Goal: Task Accomplishment & Management: Manage account settings

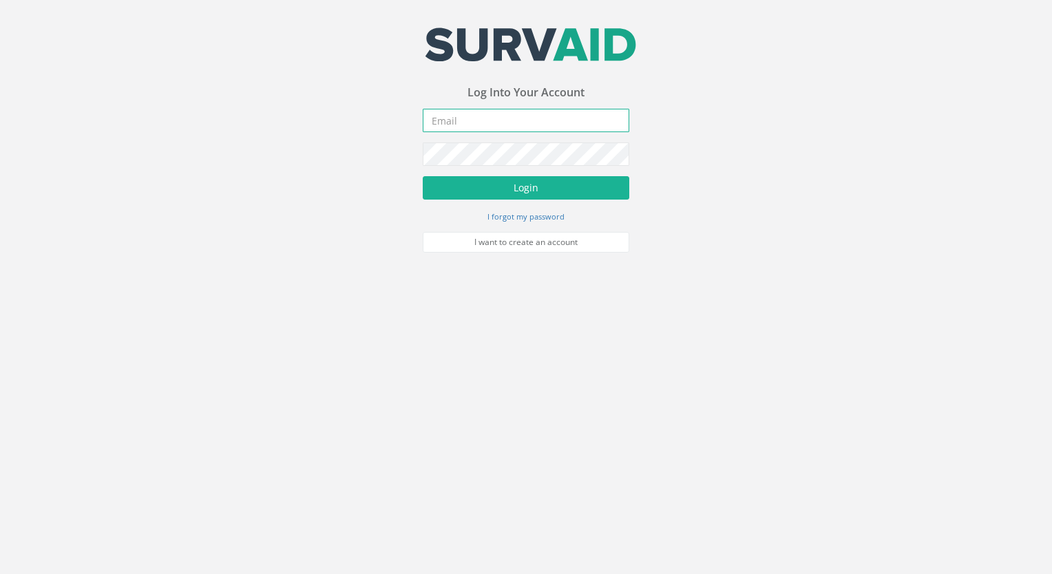
click at [445, 120] on input "email" at bounding box center [526, 120] width 207 height 23
click at [450, 120] on input "email" at bounding box center [526, 120] width 207 height 23
paste input "[PERSON_NAME][EMAIL_ADDRESS][DOMAIN_NAME]"
drag, startPoint x: 451, startPoint y: 120, endPoint x: 464, endPoint y: 123, distance: 13.2
click at [460, 121] on input "[PERSON_NAME][EMAIL_ADDRESS][DOMAIN_NAME]" at bounding box center [526, 120] width 207 height 23
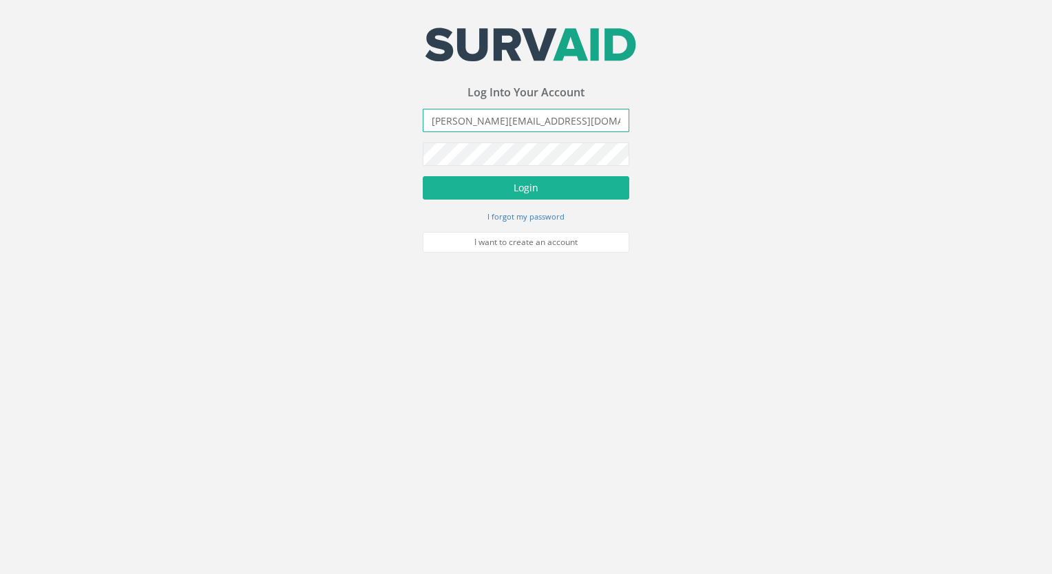
click at [434, 121] on input "[PERSON_NAME][EMAIL_ADDRESS][DOMAIN_NAME]" at bounding box center [526, 120] width 207 height 23
type input "[PERSON_NAME][EMAIL_ADDRESS][DOMAIN_NAME]"
click at [423, 176] on button "Login" at bounding box center [526, 187] width 207 height 23
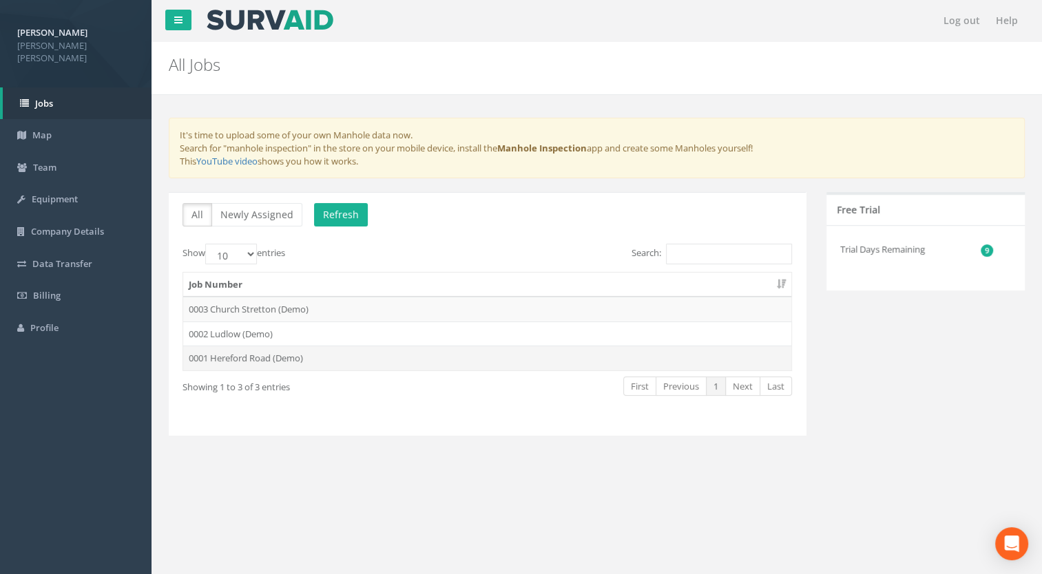
click at [220, 357] on td "0001 Hereford Road (Demo)" at bounding box center [487, 358] width 608 height 25
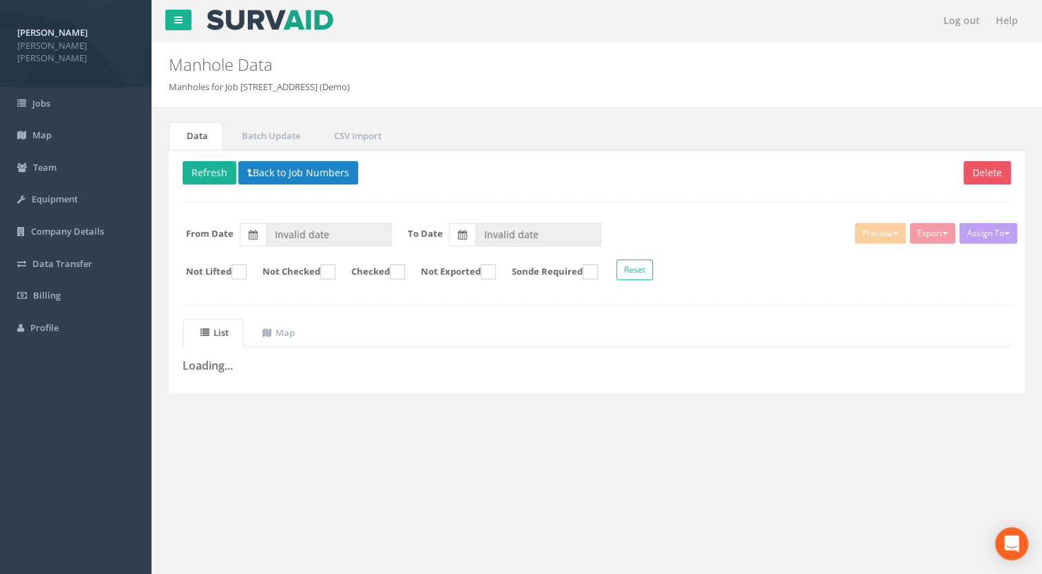
type input "[DATE]"
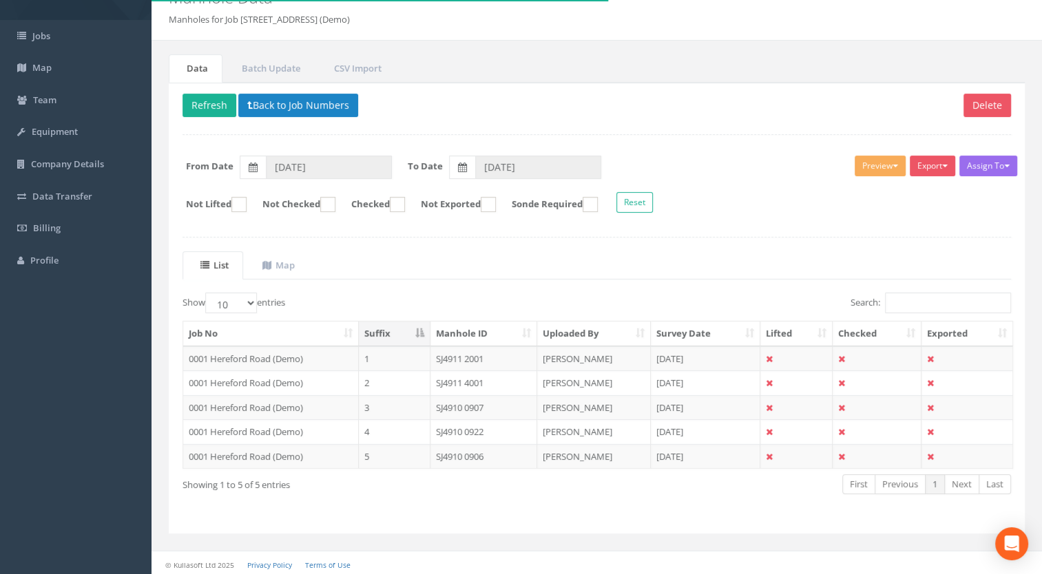
scroll to position [68, 0]
click at [260, 355] on td "0001 Hereford Road (Demo)" at bounding box center [271, 358] width 176 height 25
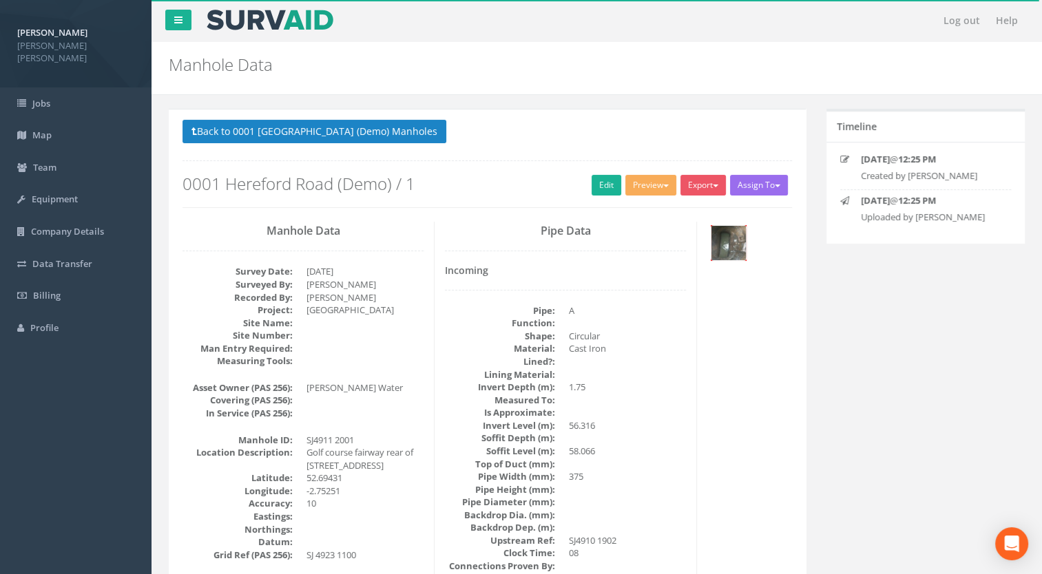
click at [721, 239] on img at bounding box center [728, 243] width 34 height 34
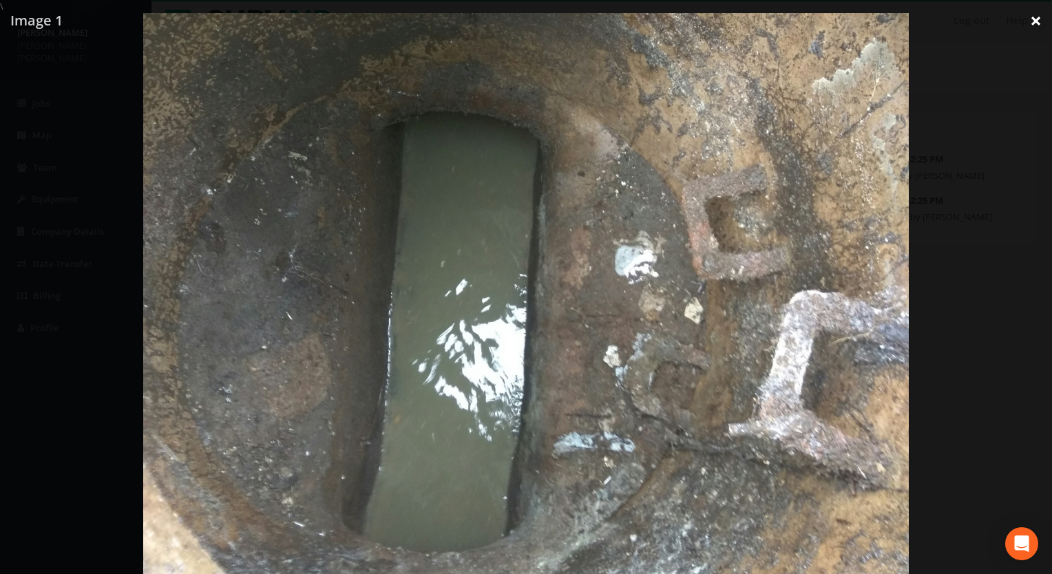
click at [1038, 21] on link "×" at bounding box center [1036, 20] width 32 height 41
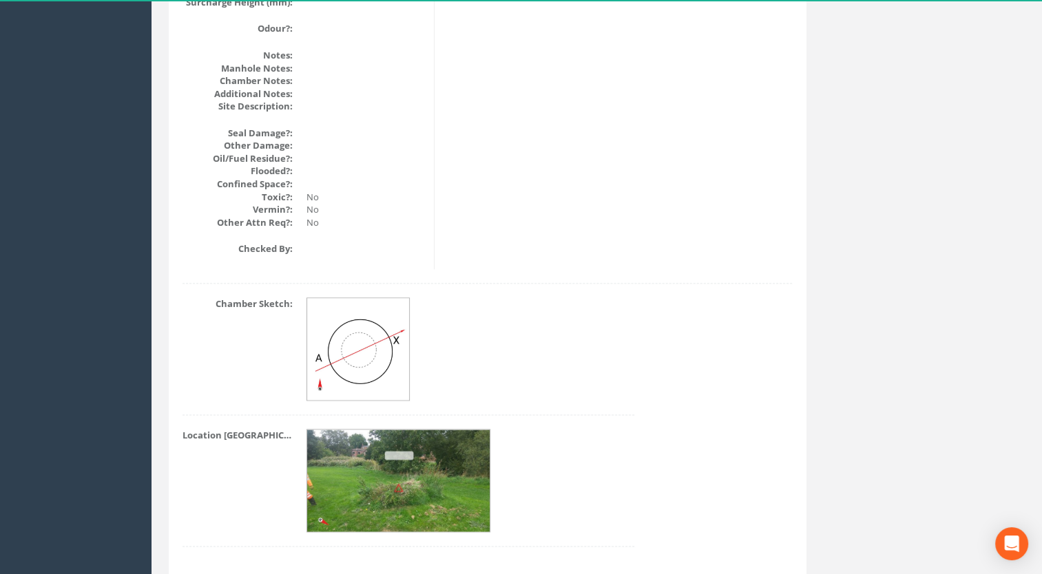
scroll to position [1692, 0]
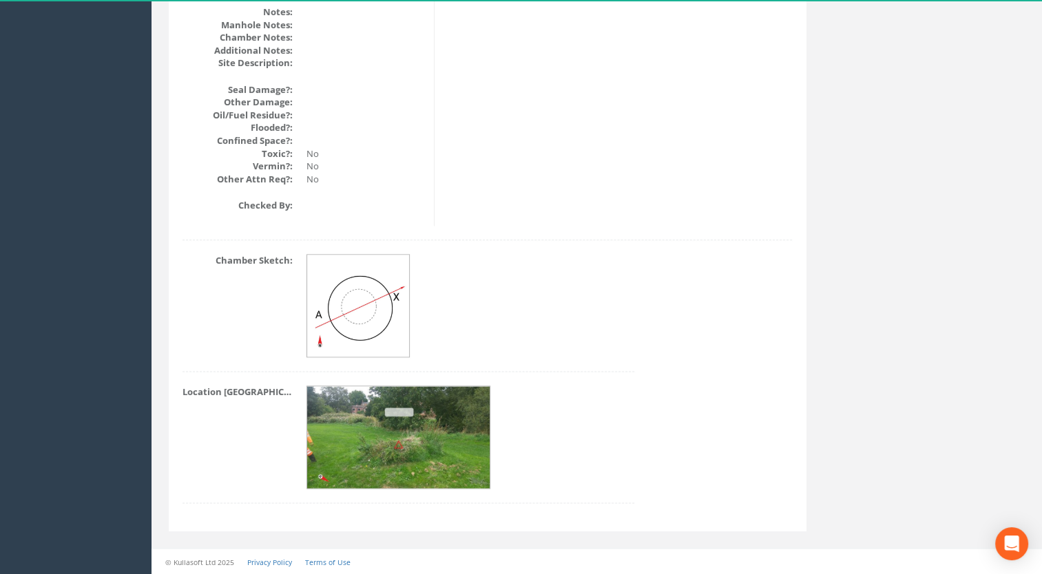
click at [389, 439] on img at bounding box center [399, 437] width 184 height 103
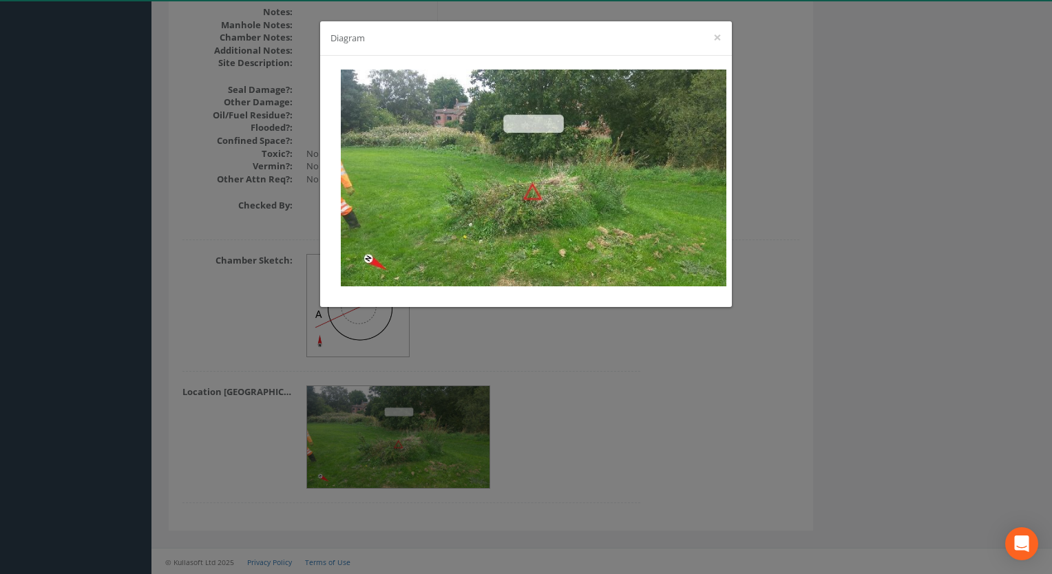
click at [575, 391] on div "Diagram ×" at bounding box center [526, 287] width 1052 height 574
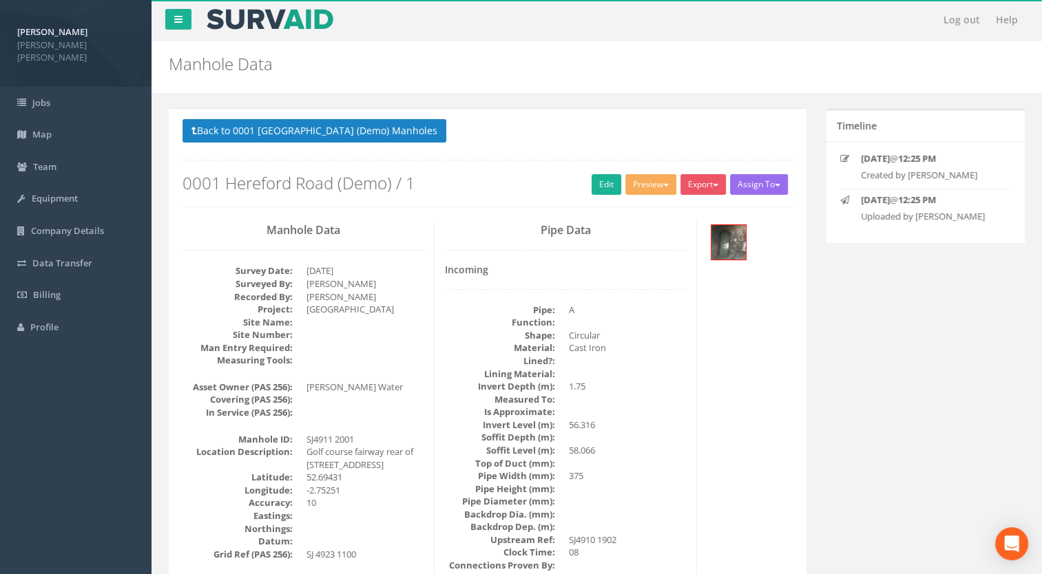
scroll to position [0, 0]
click at [76, 88] on link "Jobs" at bounding box center [75, 103] width 151 height 32
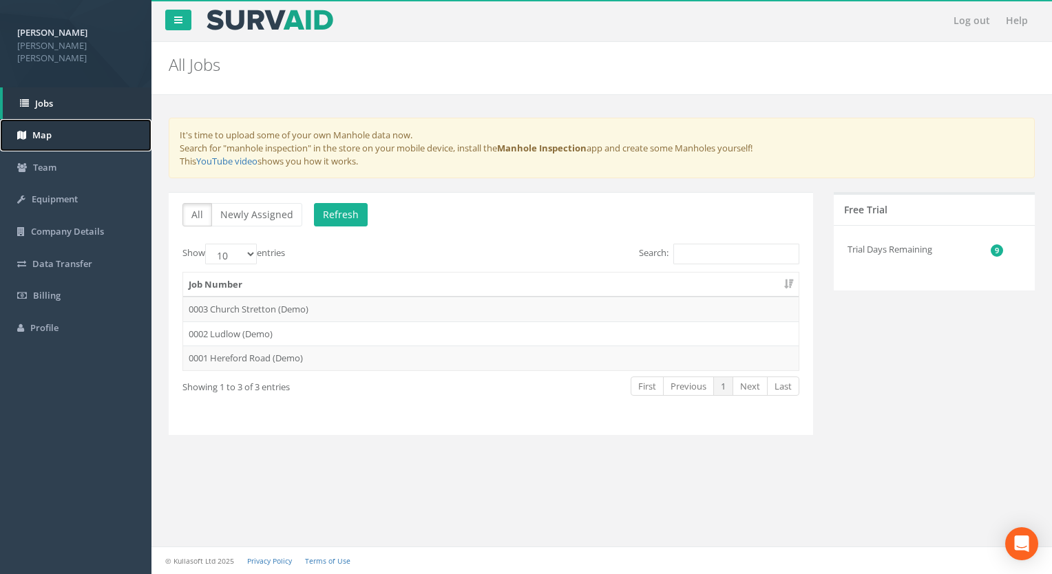
click at [63, 134] on link "Map" at bounding box center [75, 135] width 151 height 32
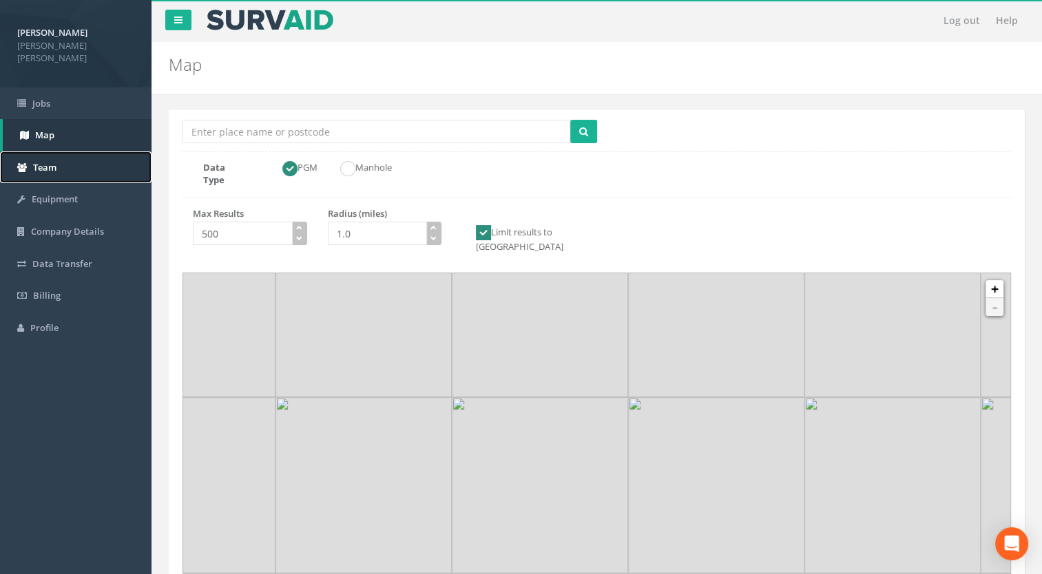
click at [76, 156] on link "Team" at bounding box center [75, 167] width 151 height 32
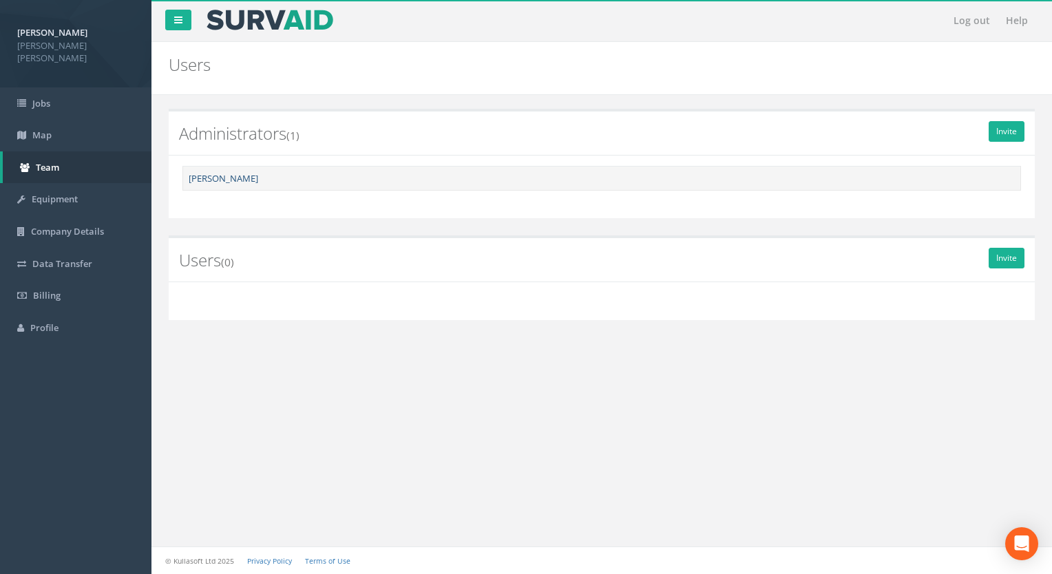
click at [231, 180] on link "[PERSON_NAME]" at bounding box center [224, 178] width 70 height 12
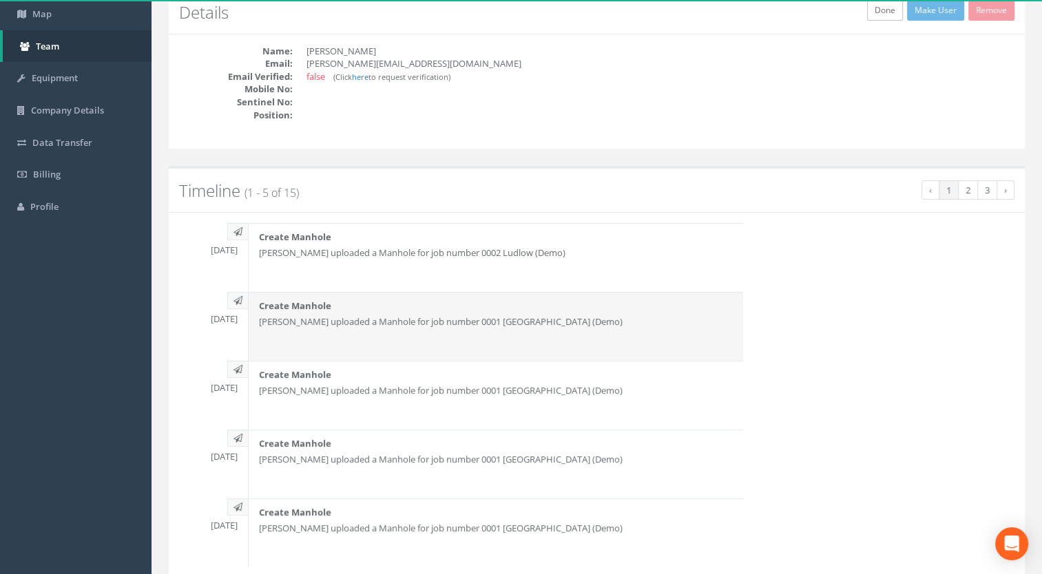
scroll to position [138, 0]
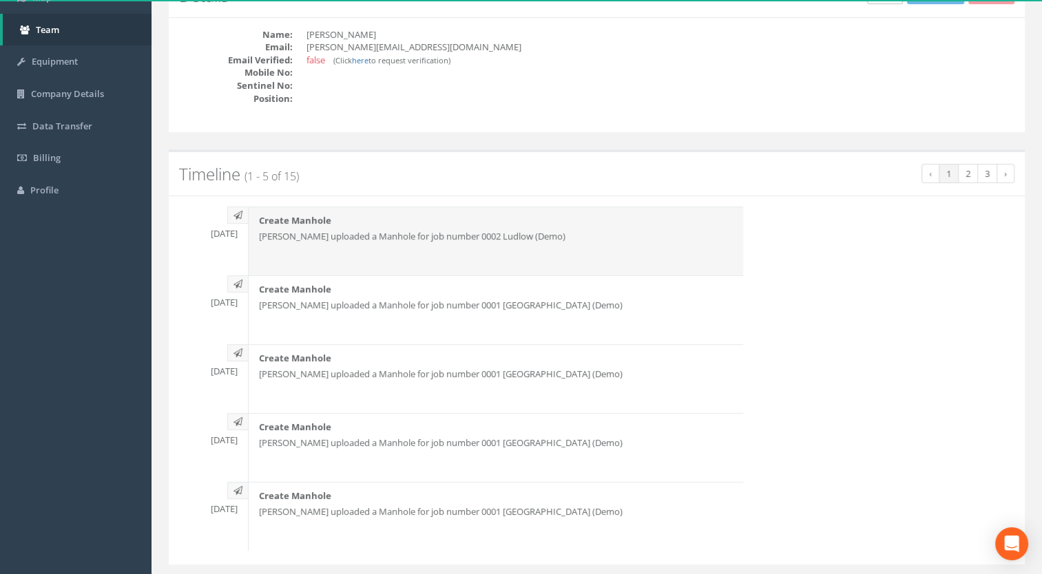
click at [343, 244] on div "Create Manhole [PERSON_NAME] uploaded a Manhole for job number 0002 Ludlow (Dem…" at bounding box center [495, 241] width 495 height 69
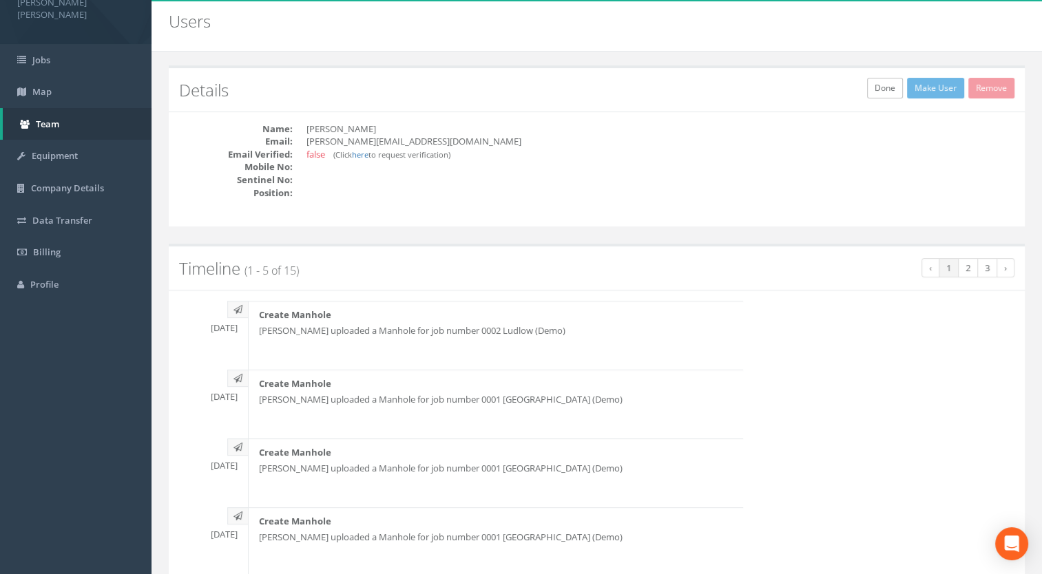
scroll to position [0, 0]
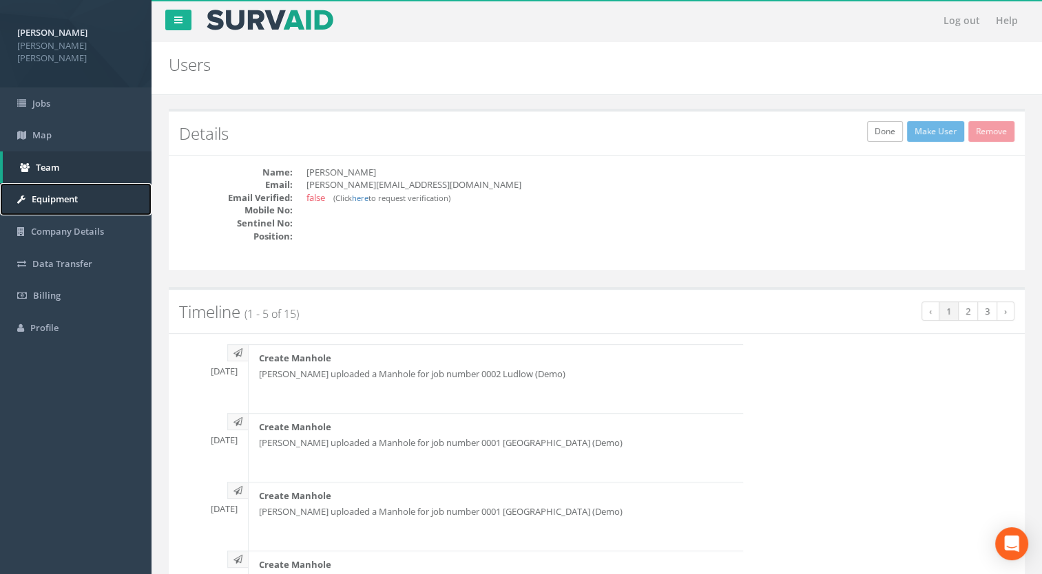
click at [20, 195] on icon at bounding box center [21, 199] width 8 height 9
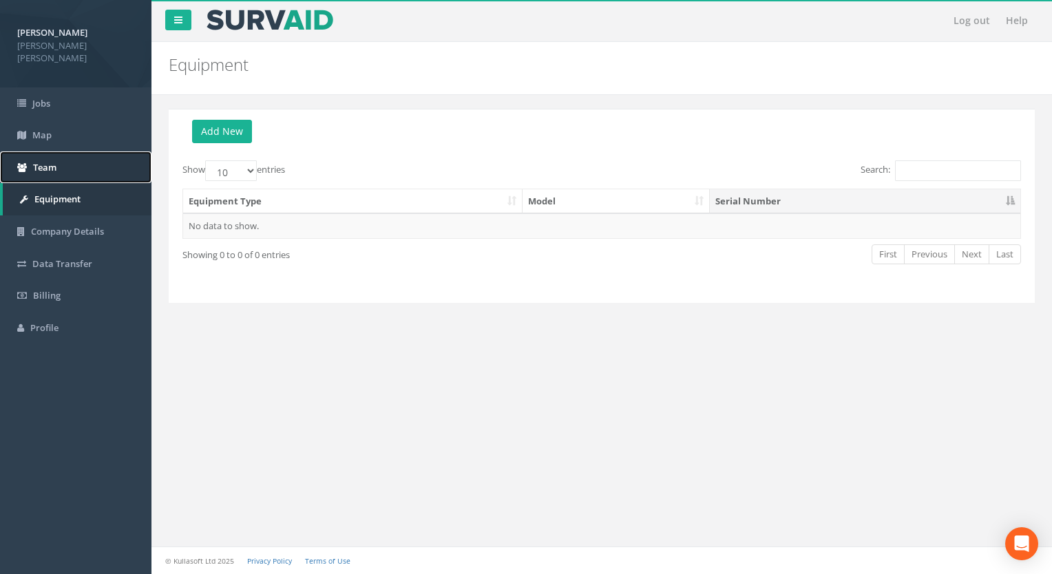
click at [33, 162] on link "Team" at bounding box center [75, 167] width 151 height 32
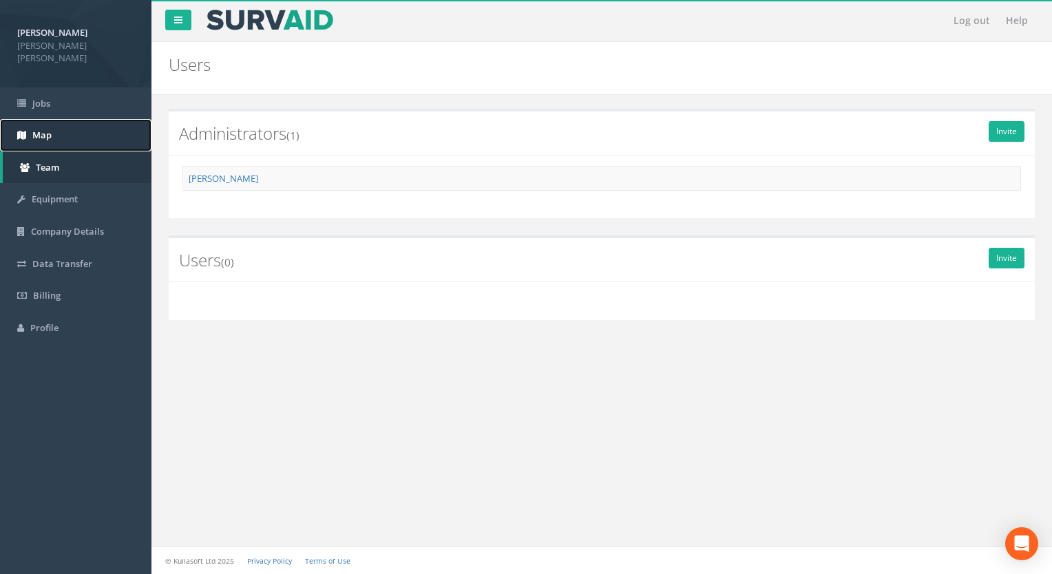
click at [47, 131] on link "Map" at bounding box center [75, 135] width 151 height 32
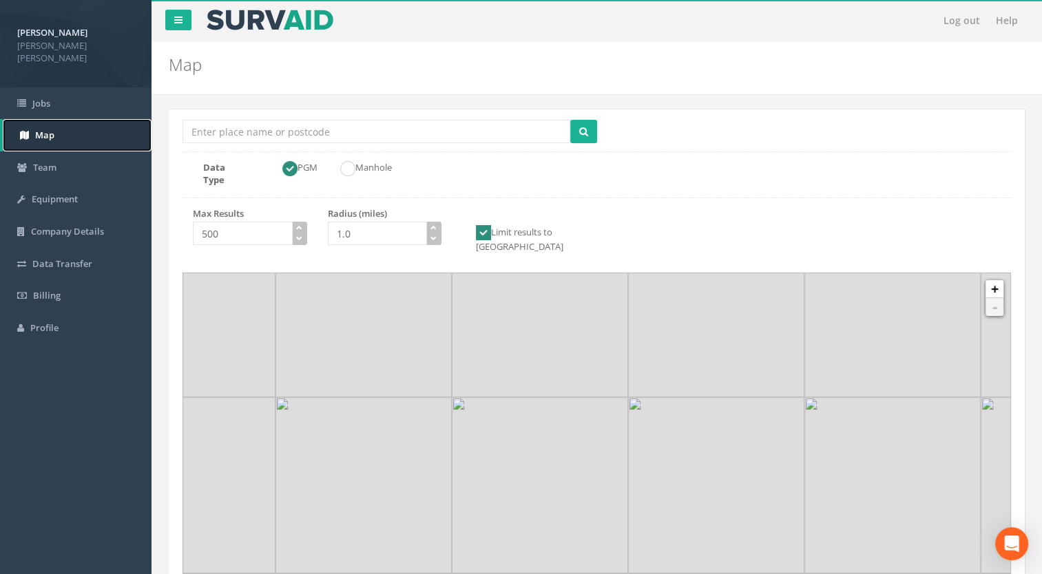
click at [56, 119] on link "Map" at bounding box center [77, 135] width 149 height 32
click at [63, 104] on link "Jobs" at bounding box center [75, 103] width 151 height 32
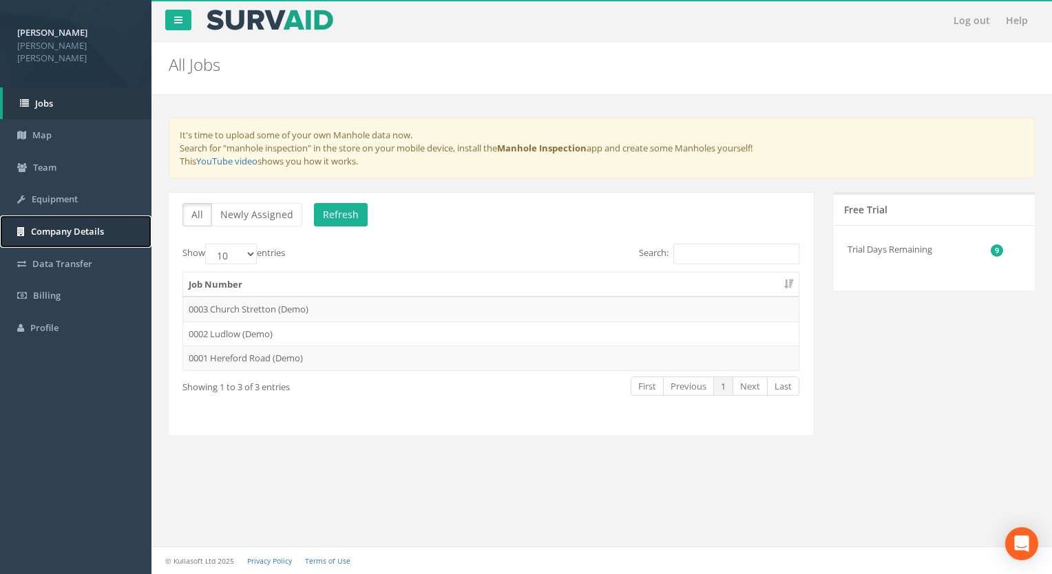
click at [78, 225] on link "Company Details" at bounding box center [75, 231] width 151 height 32
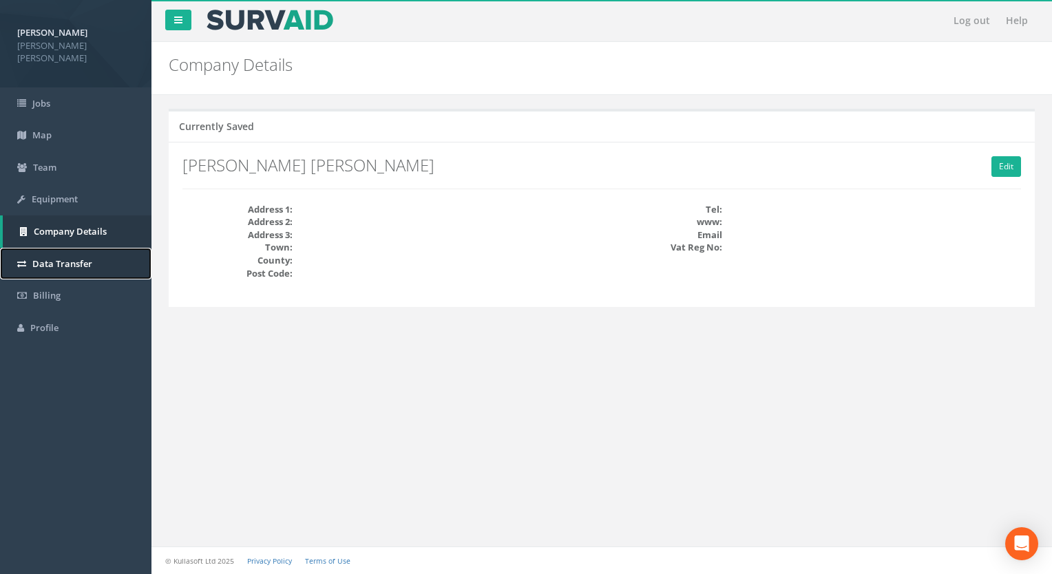
click at [74, 257] on span "Data Transfer" at bounding box center [62, 263] width 60 height 12
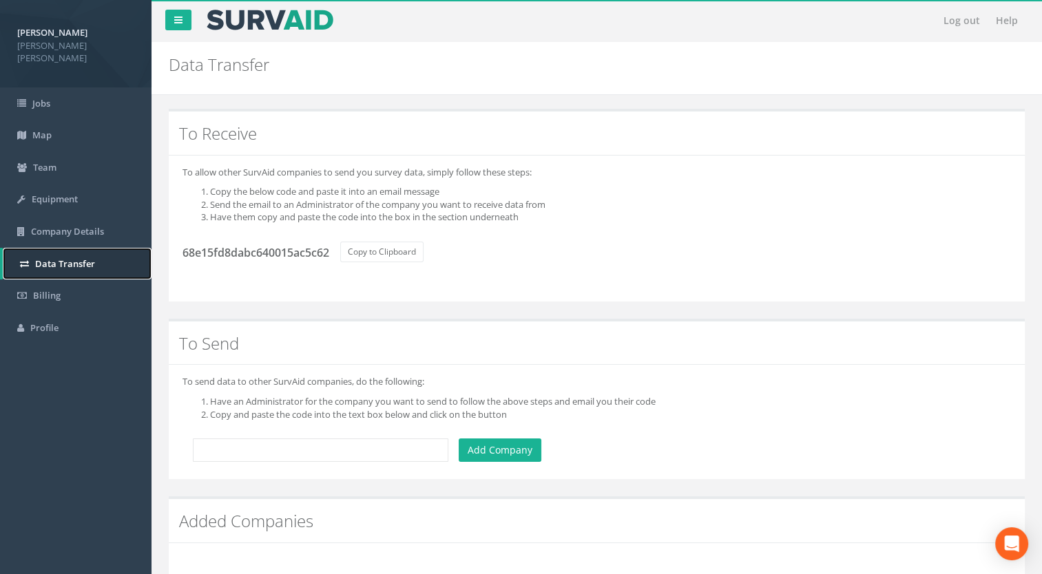
click at [64, 260] on link "Data Transfer" at bounding box center [77, 264] width 149 height 32
click at [56, 280] on link "Billing" at bounding box center [75, 296] width 151 height 32
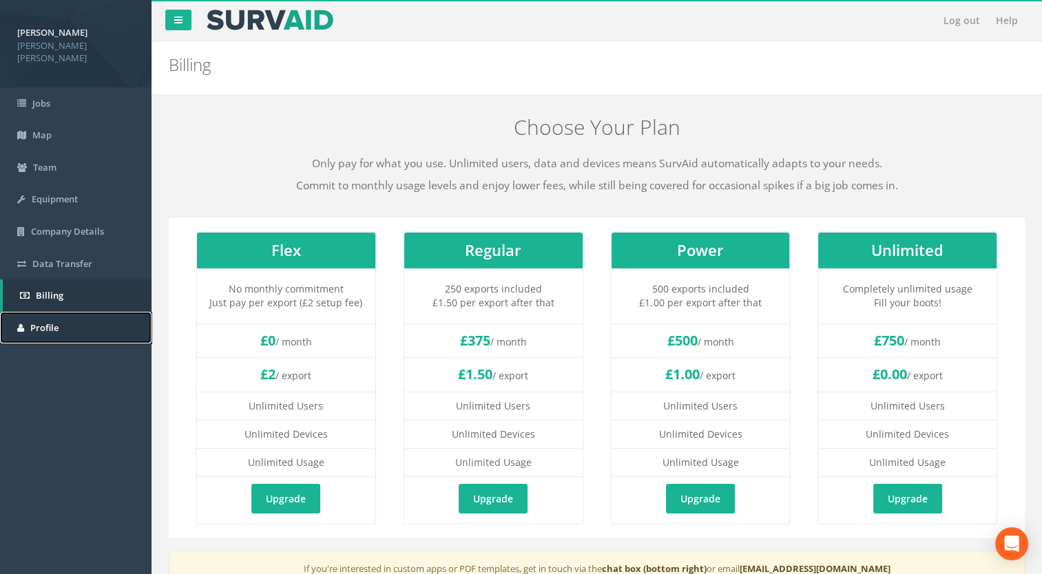
click at [59, 312] on link "Profile" at bounding box center [75, 328] width 151 height 32
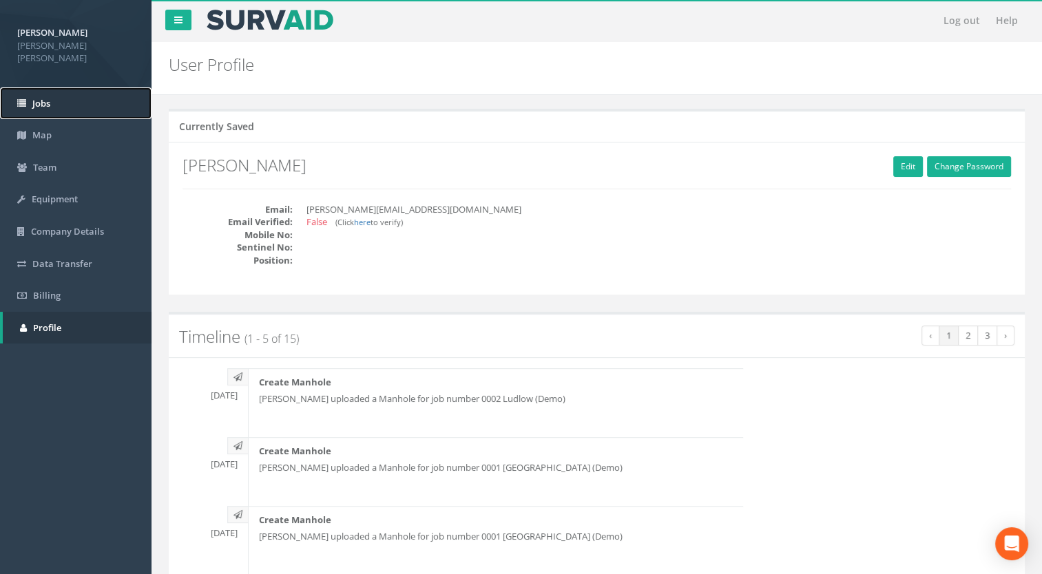
click at [94, 96] on link "Jobs" at bounding box center [75, 103] width 151 height 32
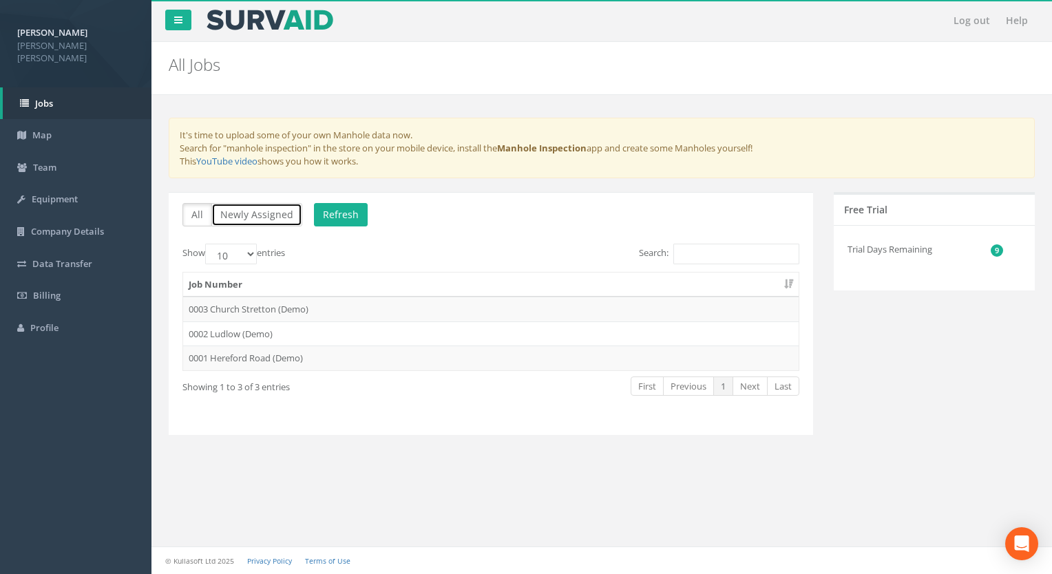
click at [240, 217] on button "Newly Assigned" at bounding box center [256, 214] width 91 height 23
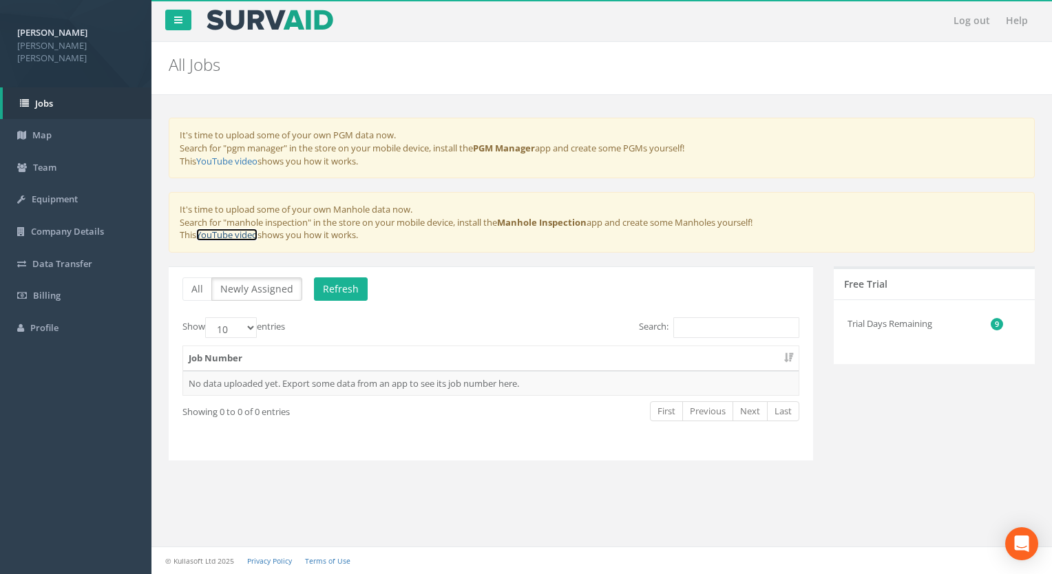
click at [218, 238] on link "YouTube video" at bounding box center [226, 235] width 61 height 12
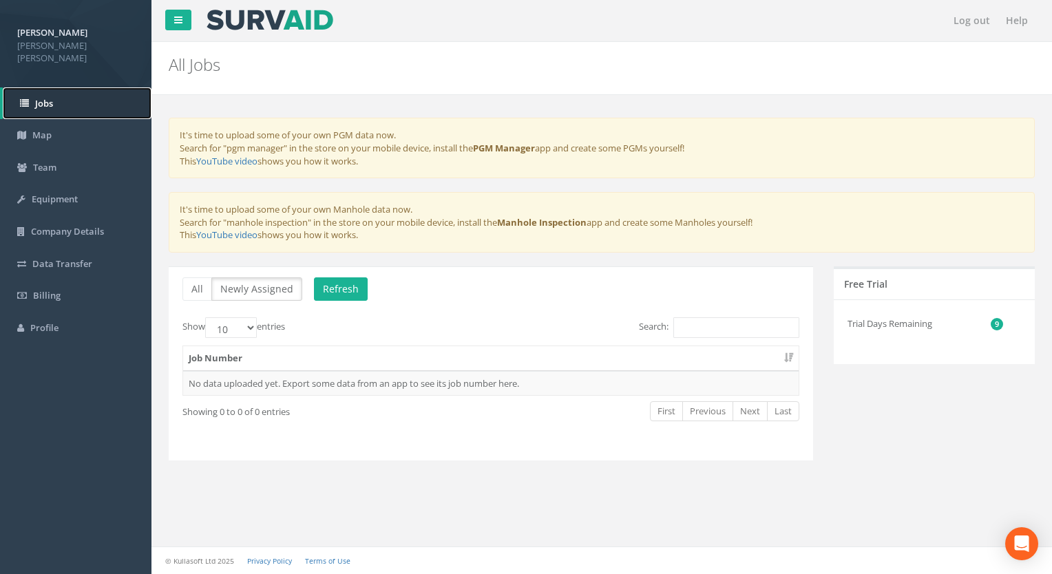
click at [69, 88] on link "Jobs" at bounding box center [77, 103] width 149 height 32
click at [52, 119] on link "Map" at bounding box center [75, 135] width 151 height 32
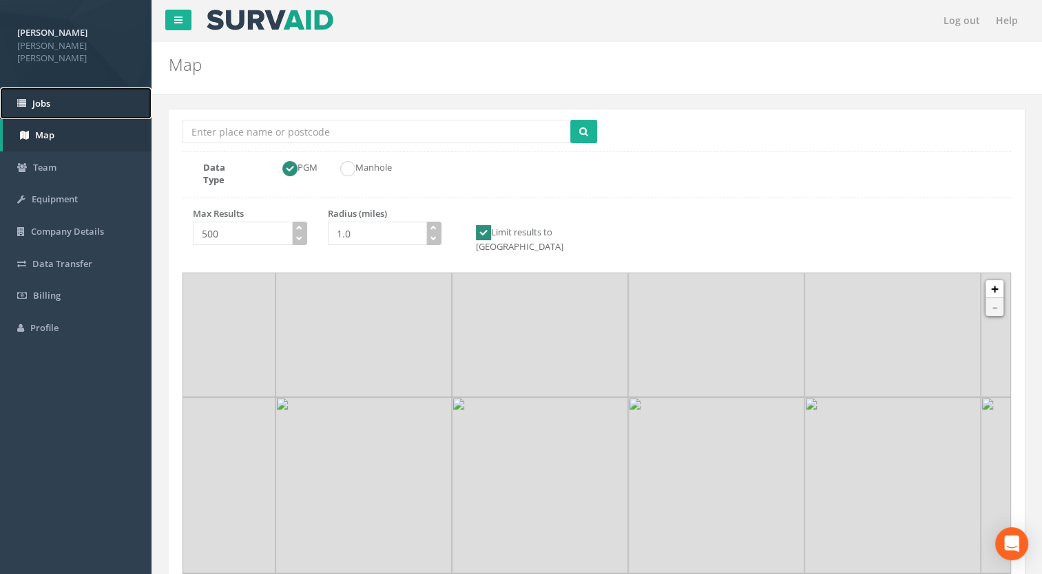
click at [54, 93] on link "Jobs" at bounding box center [75, 103] width 151 height 32
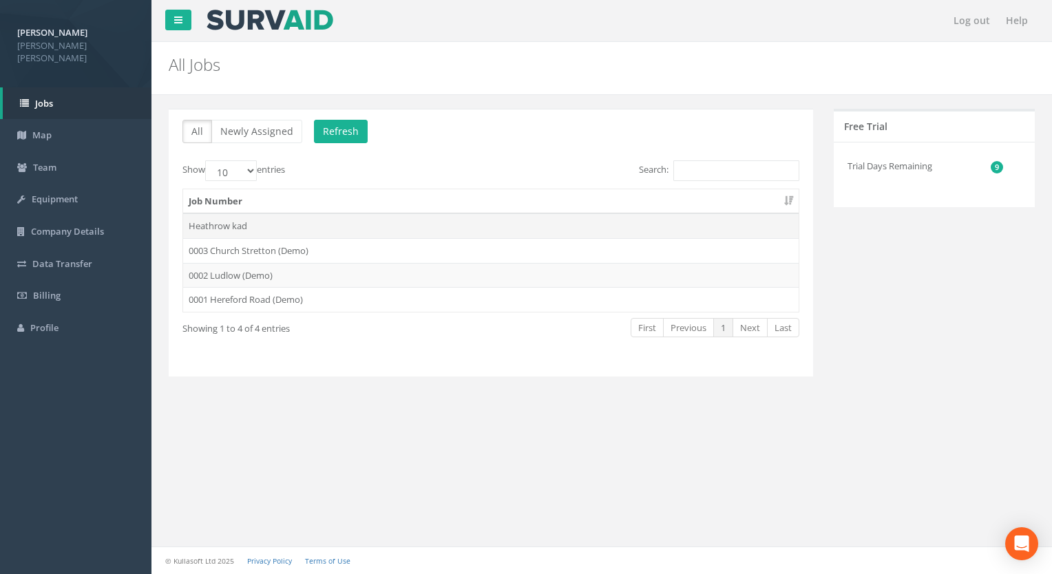
click at [233, 222] on td "Heathrow kad" at bounding box center [490, 225] width 615 height 25
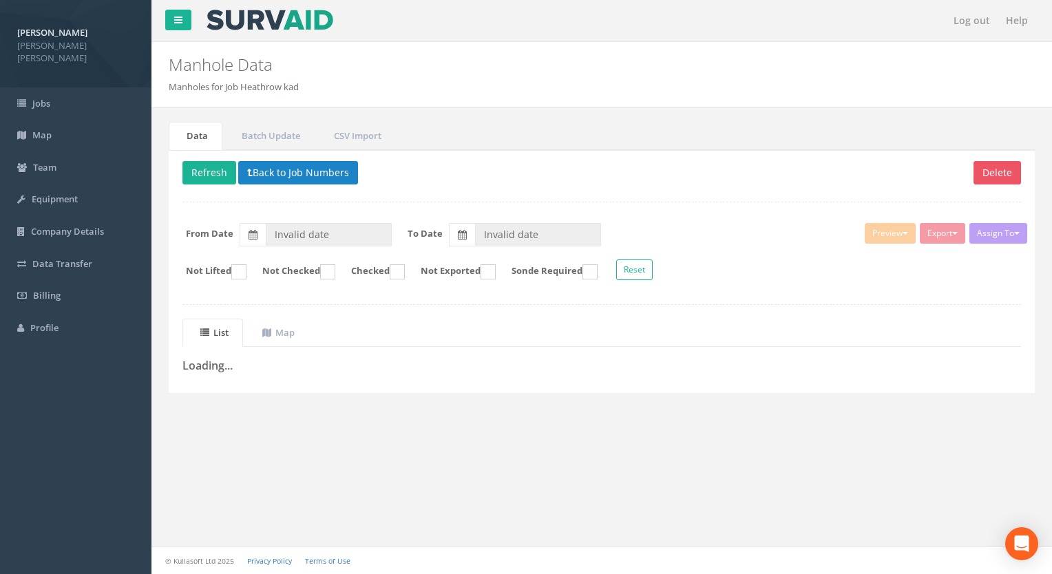
type input "[DATE]"
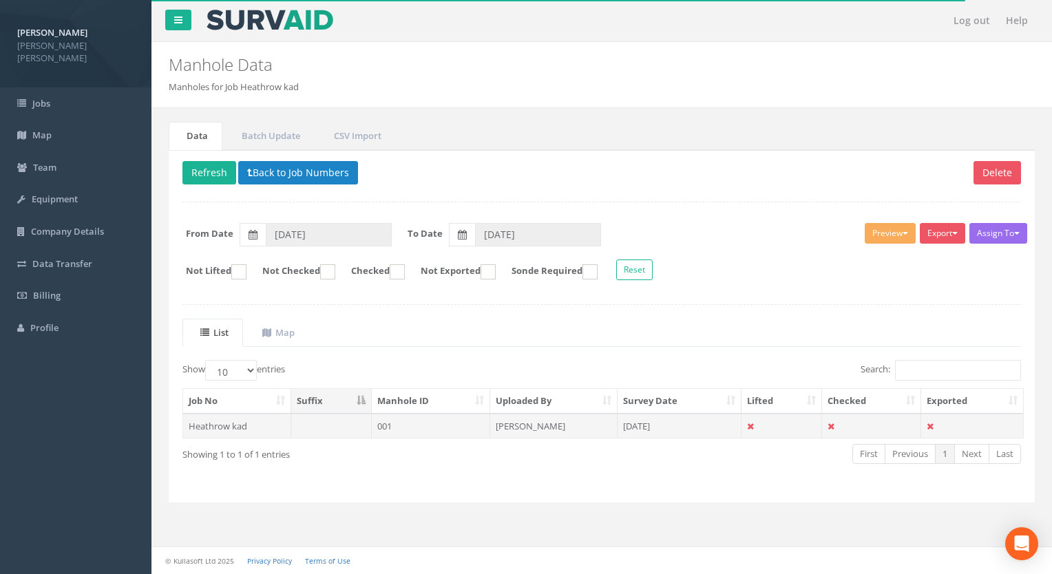
click at [782, 420] on td at bounding box center [781, 426] width 81 height 25
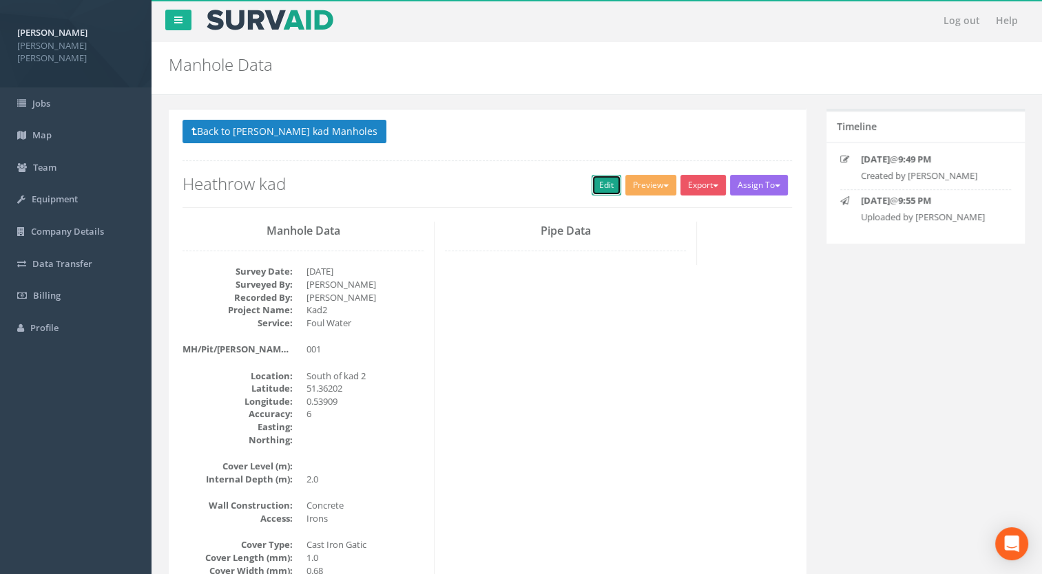
click at [595, 186] on link "Edit" at bounding box center [606, 185] width 30 height 21
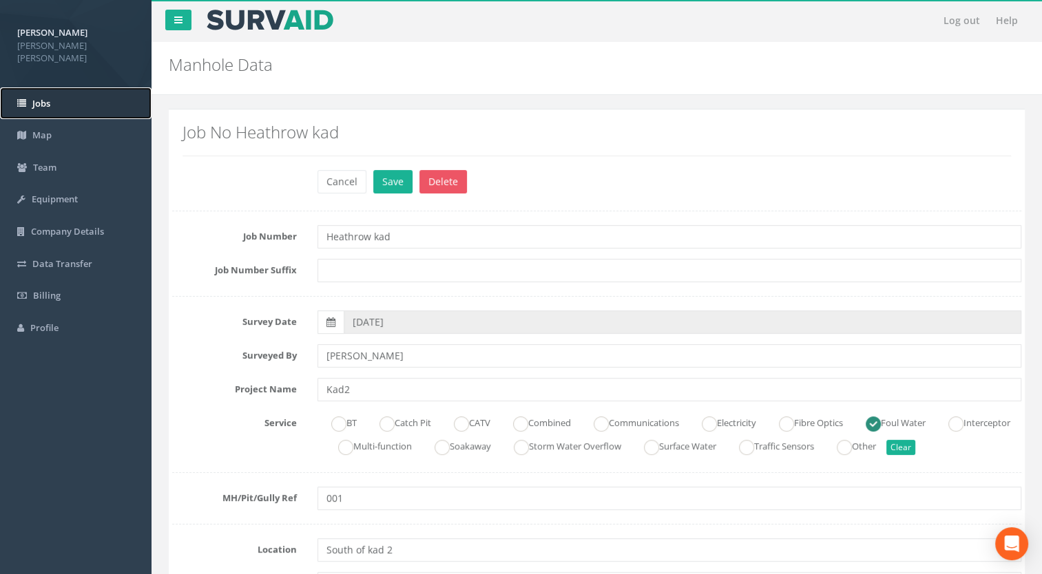
click at [43, 97] on span "Jobs" at bounding box center [41, 103] width 18 height 12
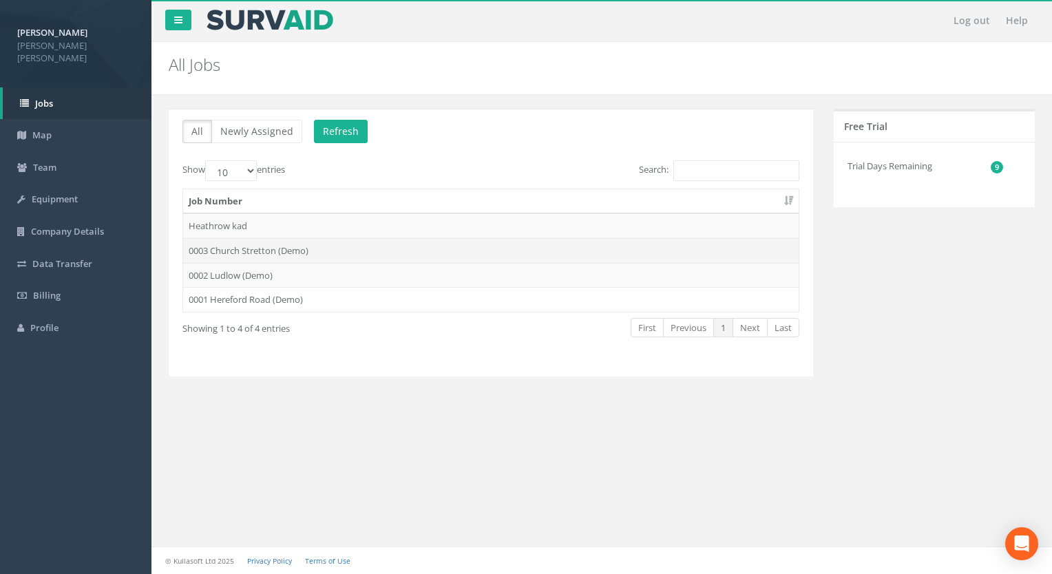
click at [212, 253] on td "0003 Church Stretton (Demo)" at bounding box center [490, 250] width 615 height 25
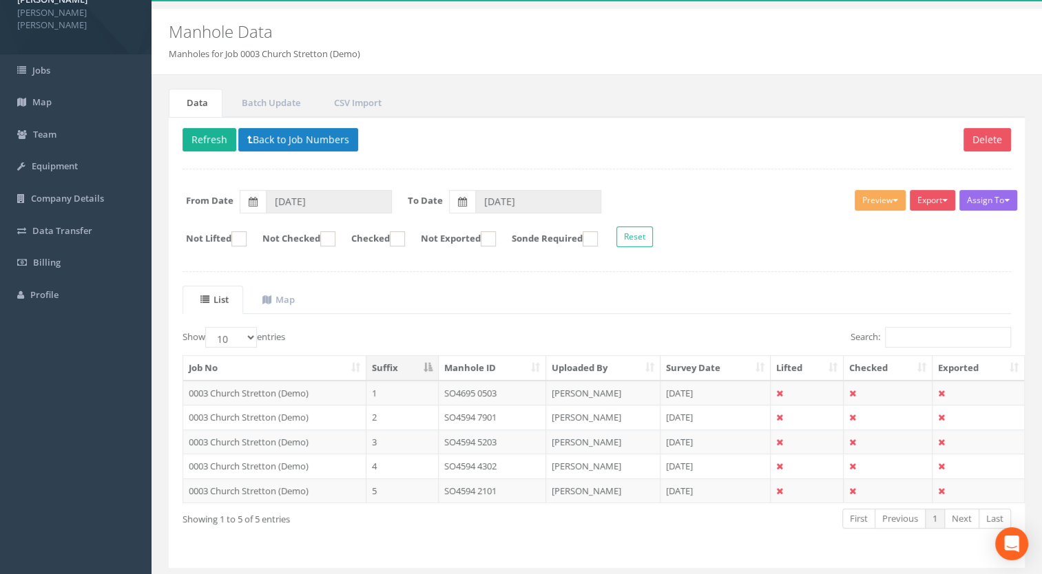
scroll to position [68, 0]
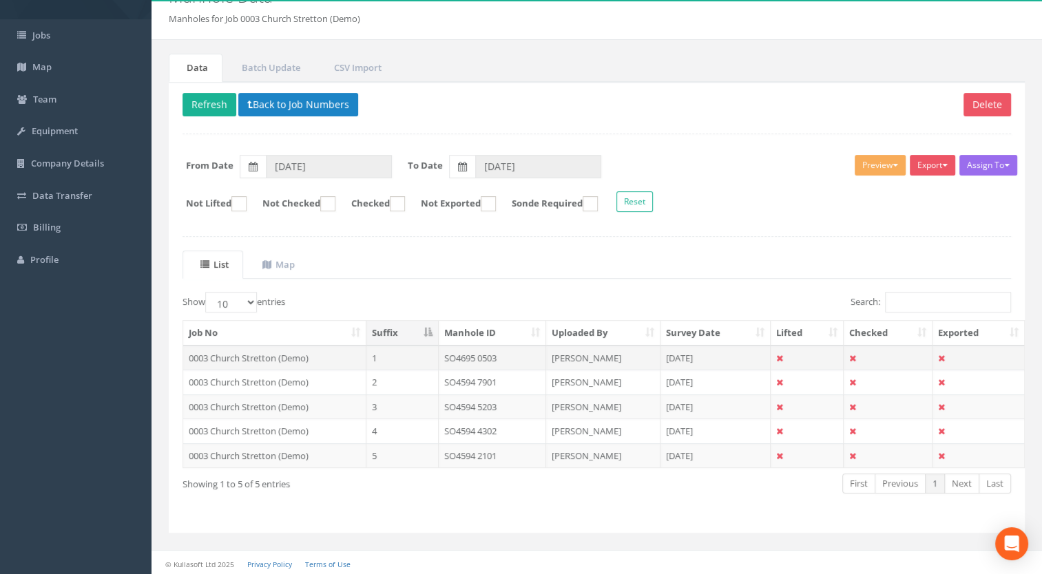
click at [278, 355] on td "0003 Church Stretton (Demo)" at bounding box center [274, 358] width 183 height 25
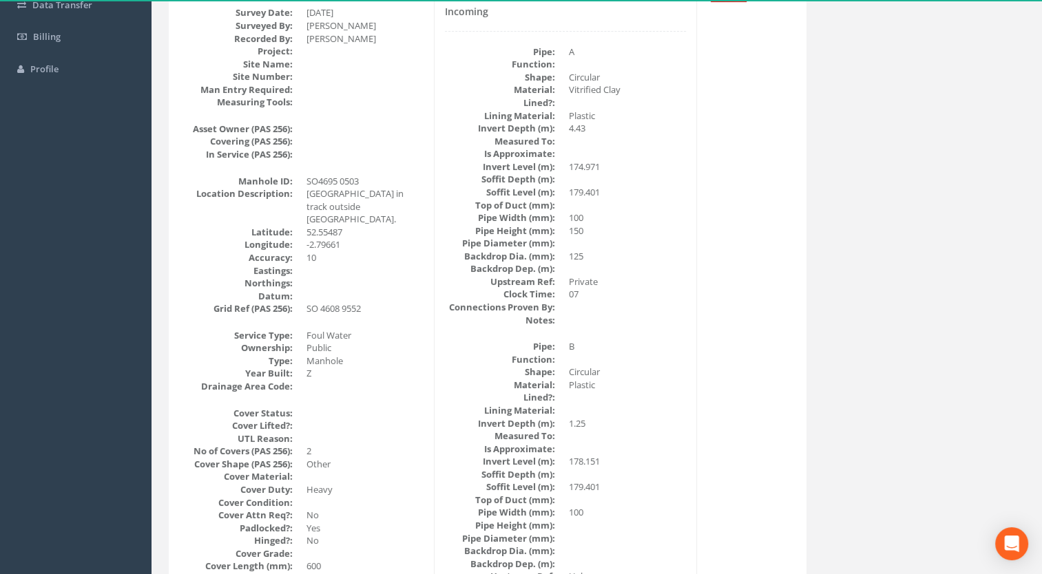
scroll to position [0, 0]
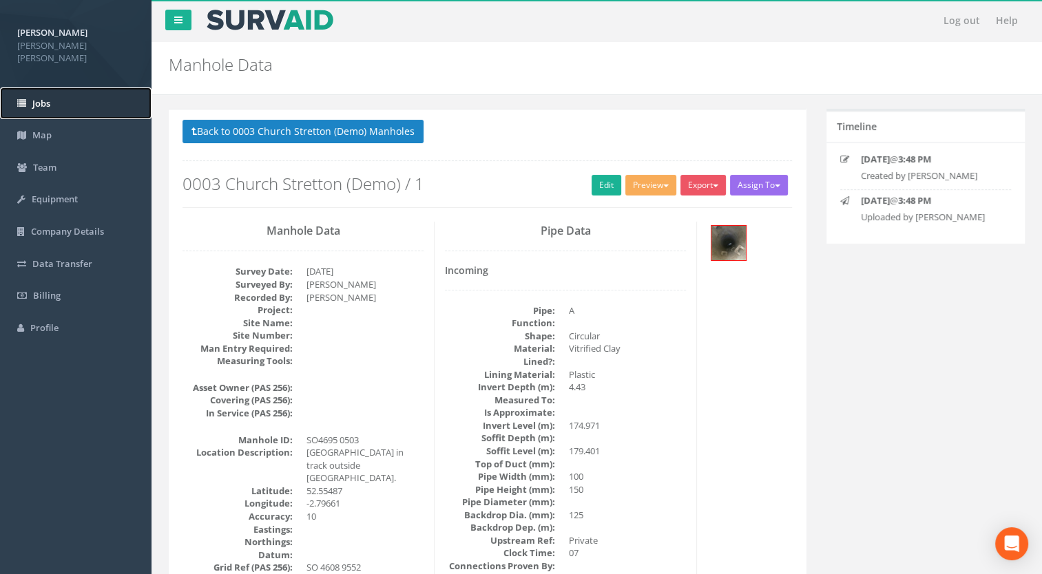
drag, startPoint x: 65, startPoint y: 92, endPoint x: 72, endPoint y: 100, distance: 10.2
click at [65, 92] on link "Jobs" at bounding box center [75, 103] width 151 height 32
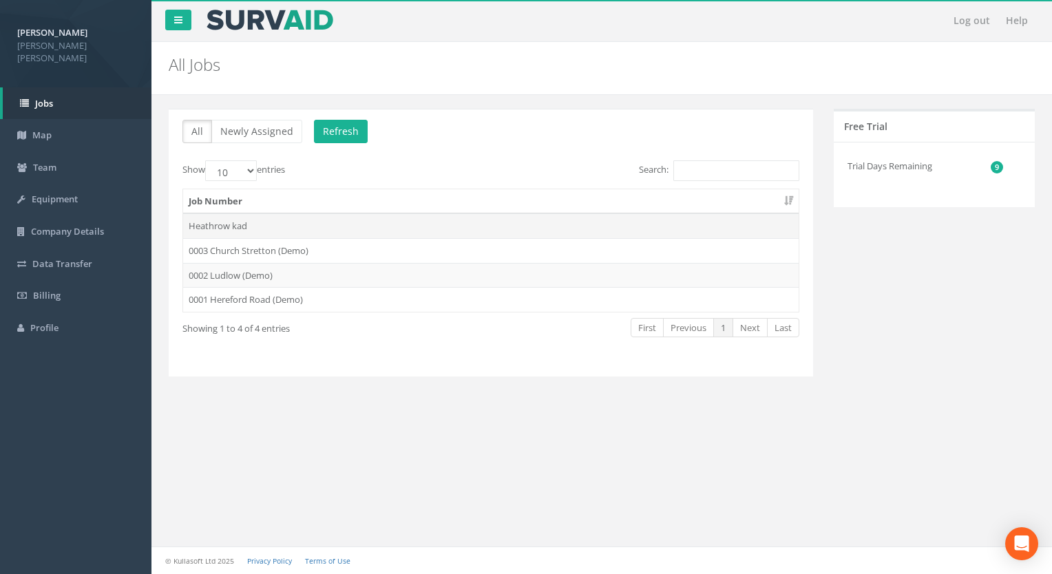
click at [264, 226] on td "Heathrow kad" at bounding box center [490, 225] width 615 height 25
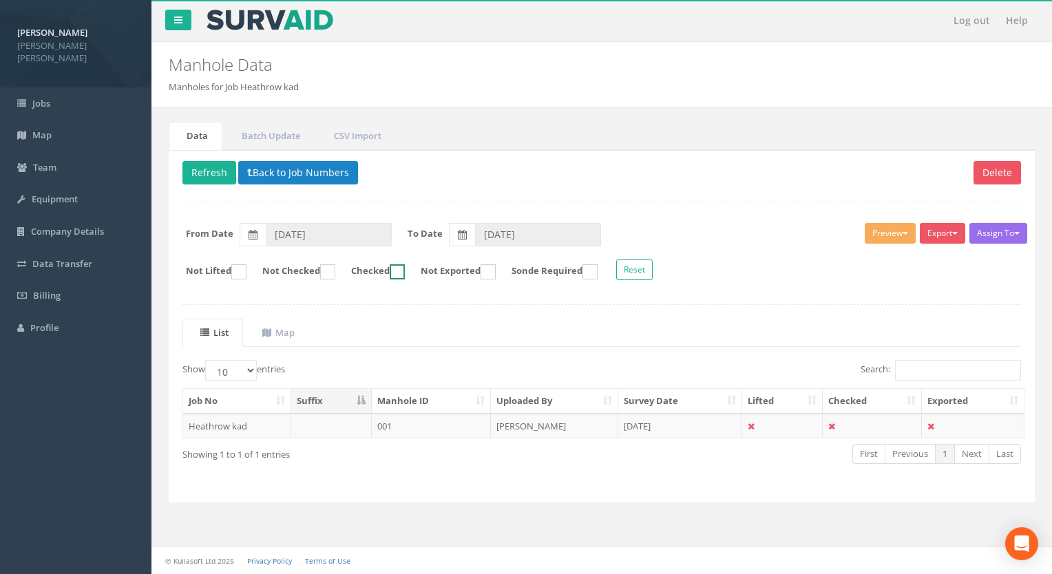
click at [405, 271] on ins at bounding box center [397, 271] width 15 height 15
checkbox input "true"
click at [598, 274] on ins at bounding box center [589, 271] width 15 height 15
checkbox input "true"
click at [41, 87] on link "Jobs" at bounding box center [75, 103] width 151 height 32
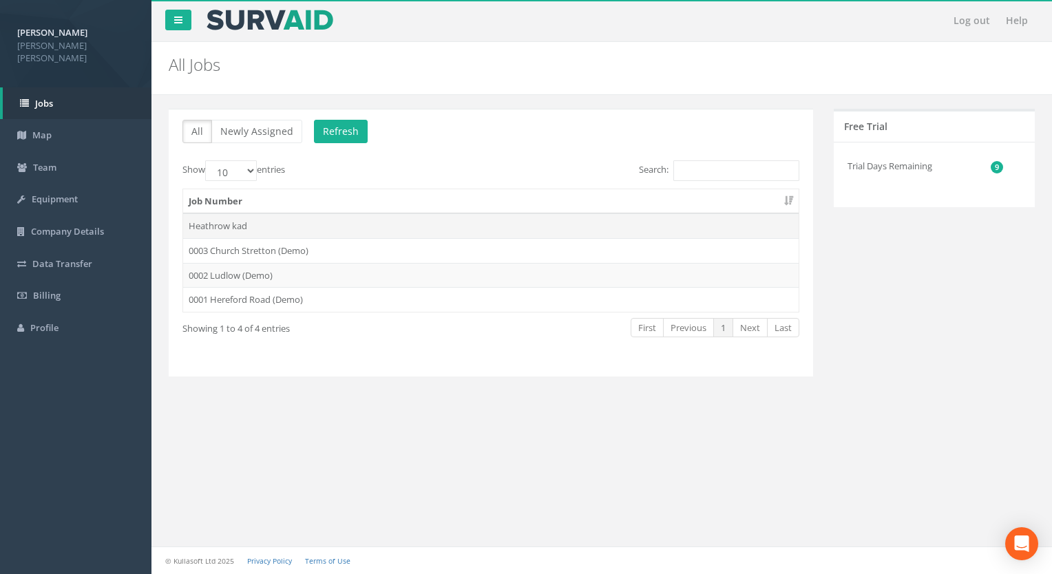
click at [263, 220] on td "Heathrow kad" at bounding box center [490, 225] width 615 height 25
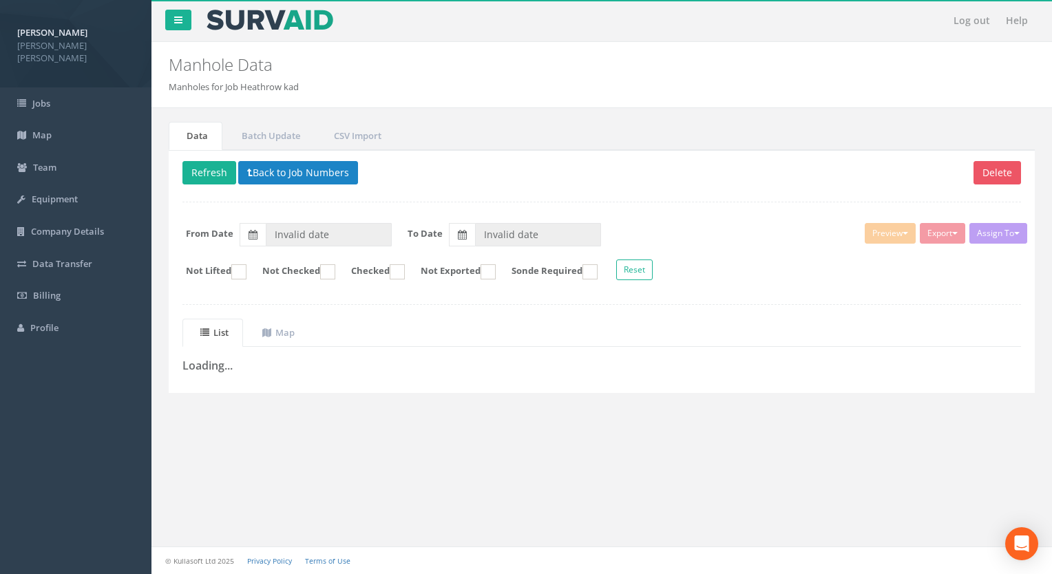
type input "[DATE]"
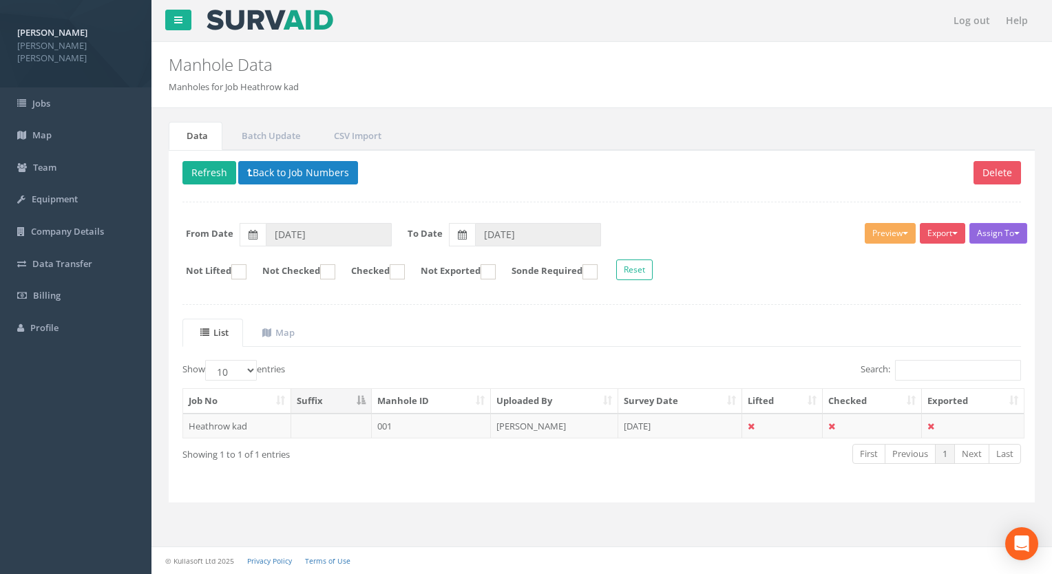
click at [1019, 228] on button "Assign To" at bounding box center [998, 233] width 58 height 21
click at [856, 291] on div "Delete Refresh Back to Job Numbers Assign To No Companies Added Export Heathrow…" at bounding box center [602, 326] width 866 height 353
click at [56, 215] on link "Company Details" at bounding box center [75, 231] width 151 height 32
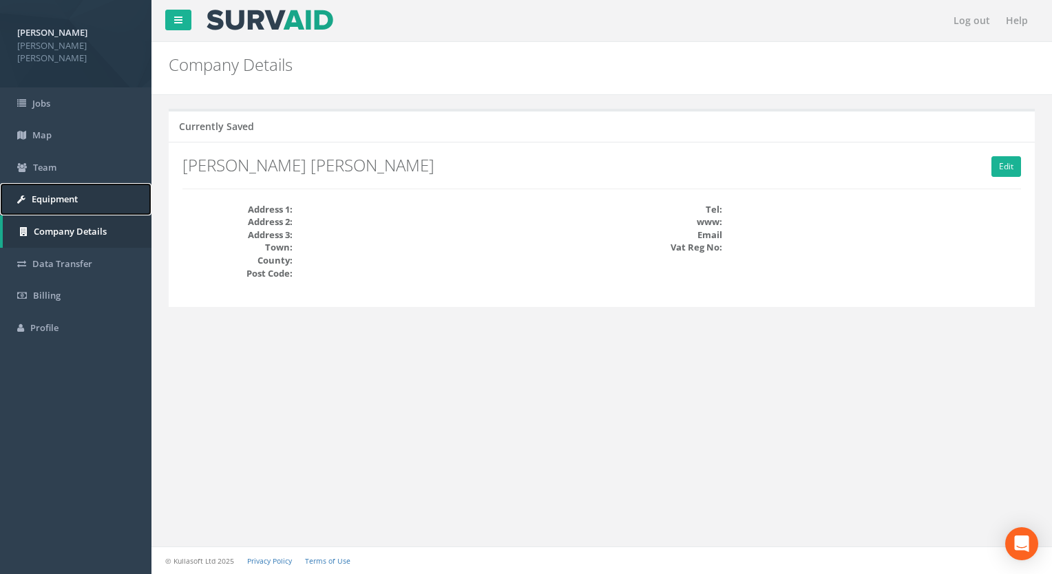
click at [55, 193] on span "Equipment" at bounding box center [55, 199] width 46 height 12
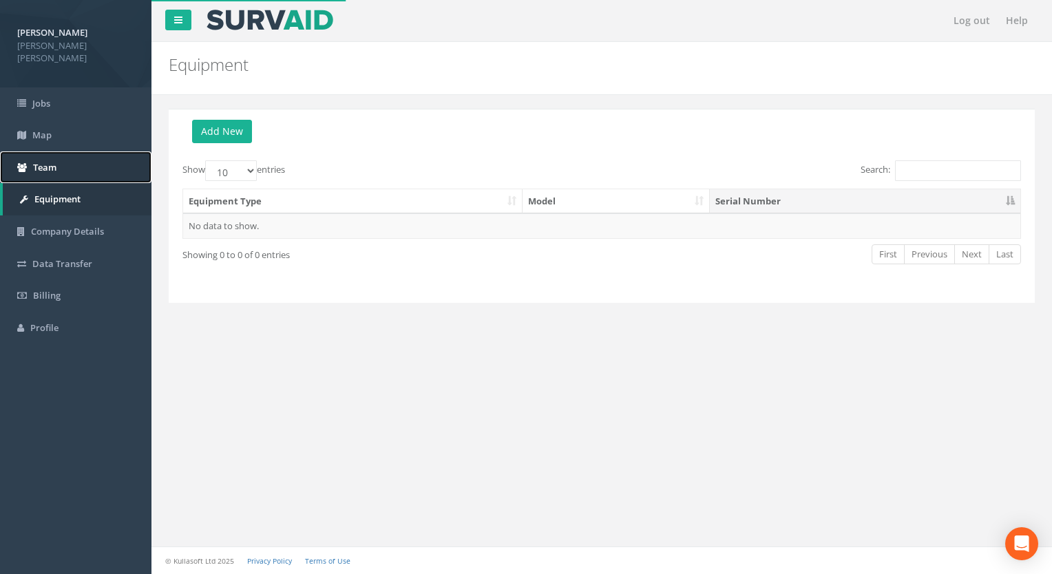
click at [57, 161] on link "Team" at bounding box center [75, 167] width 151 height 32
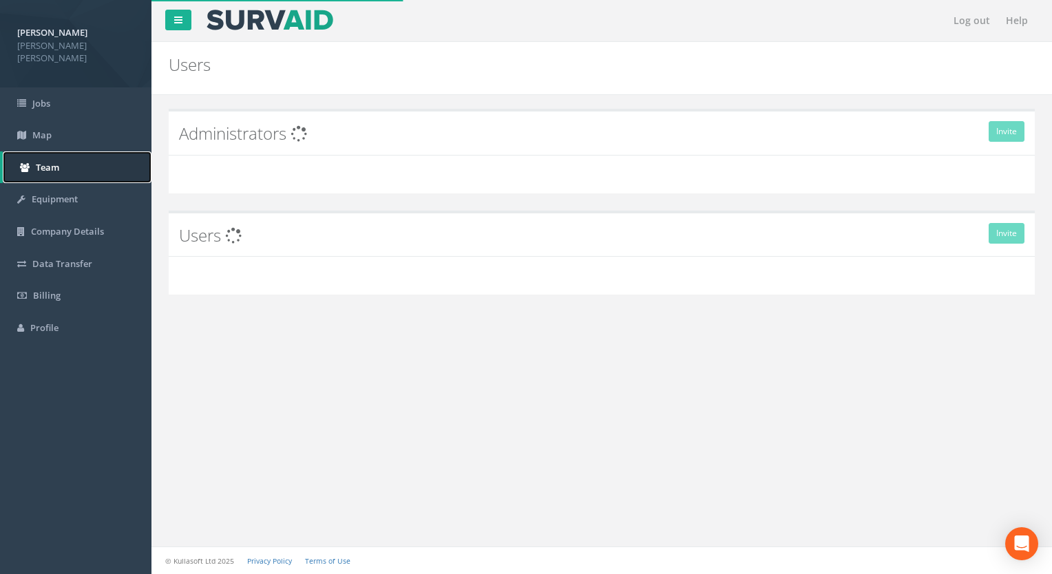
click at [57, 161] on span "Team" at bounding box center [47, 167] width 23 height 12
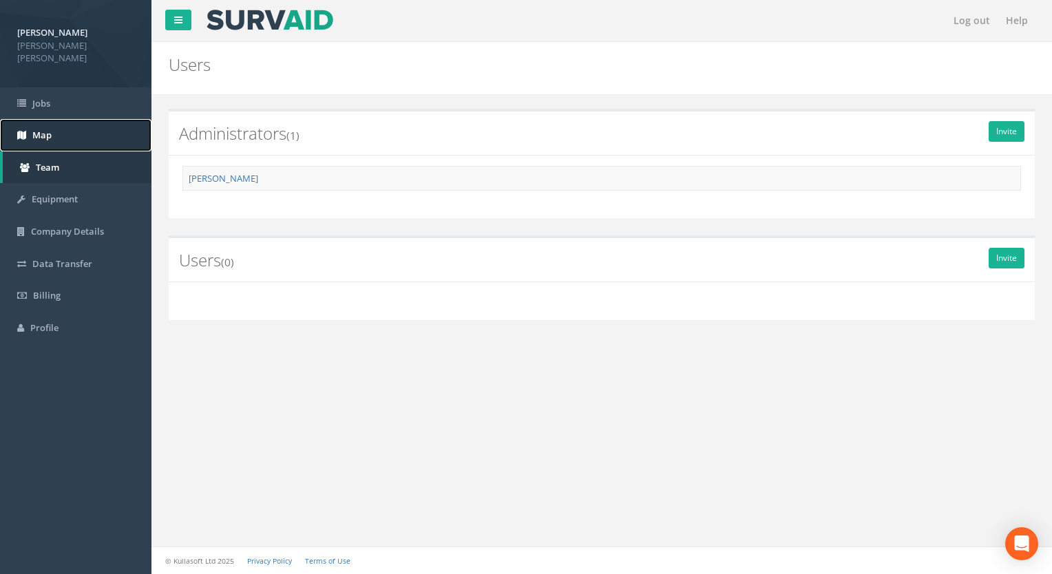
click at [59, 131] on link "Map" at bounding box center [75, 135] width 151 height 32
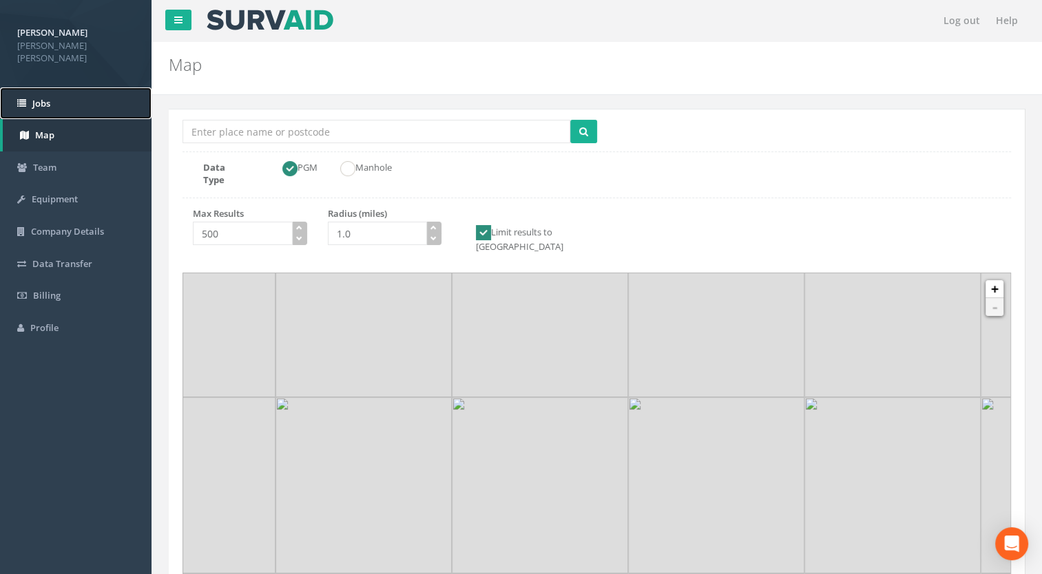
click at [61, 103] on link "Jobs" at bounding box center [75, 103] width 151 height 32
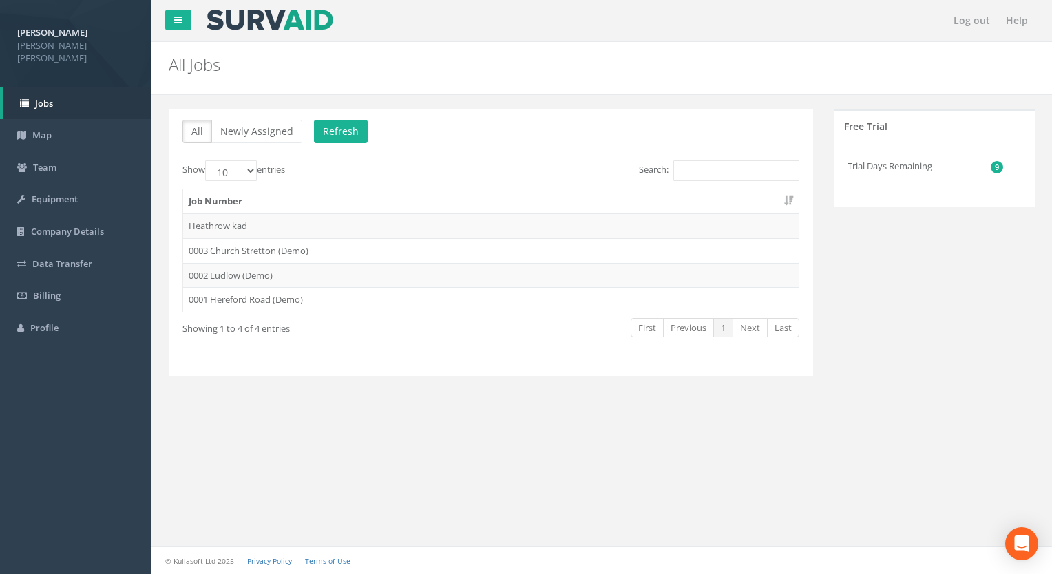
click at [232, 212] on th "Job Number" at bounding box center [490, 201] width 615 height 25
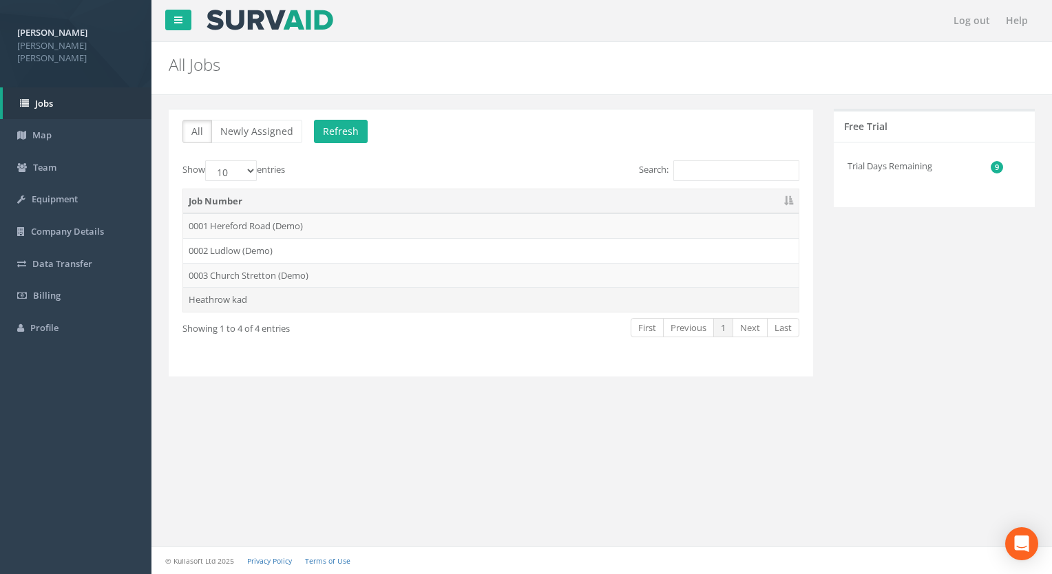
click at [222, 298] on td "Heathrow kad" at bounding box center [490, 299] width 615 height 25
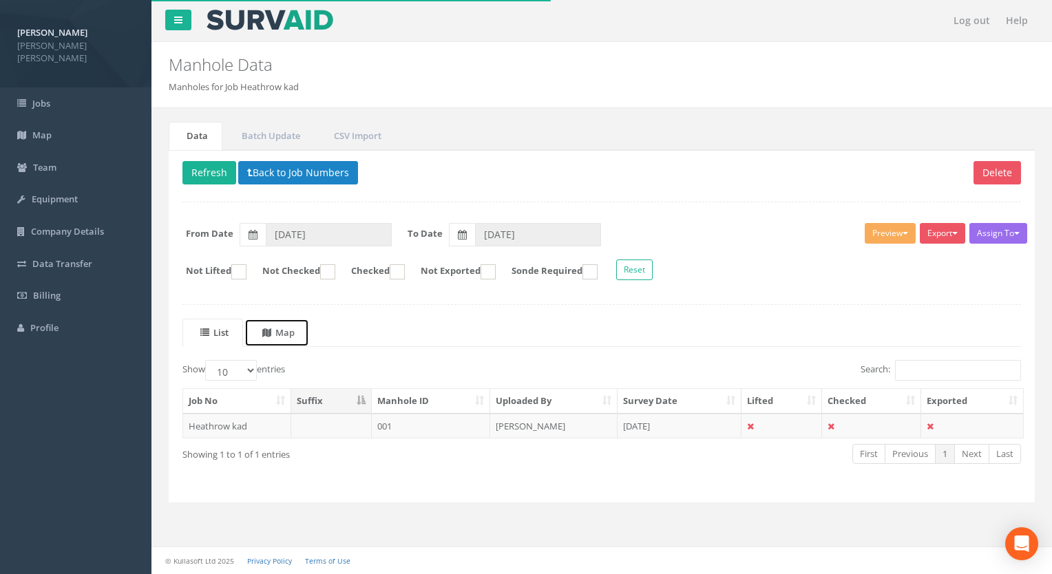
click at [287, 328] on uib-tab-heading "Map" at bounding box center [278, 332] width 32 height 12
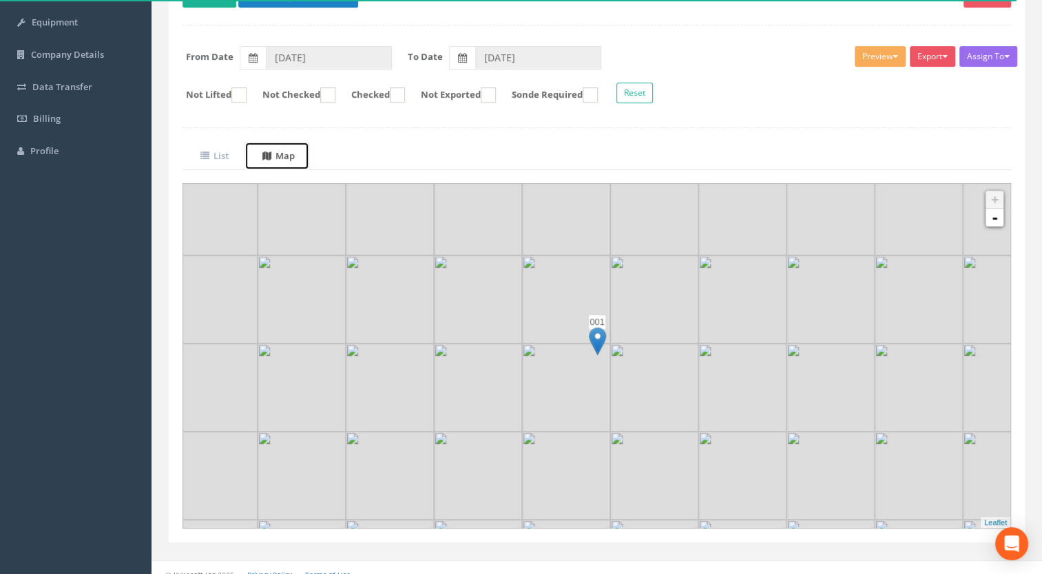
scroll to position [187, 0]
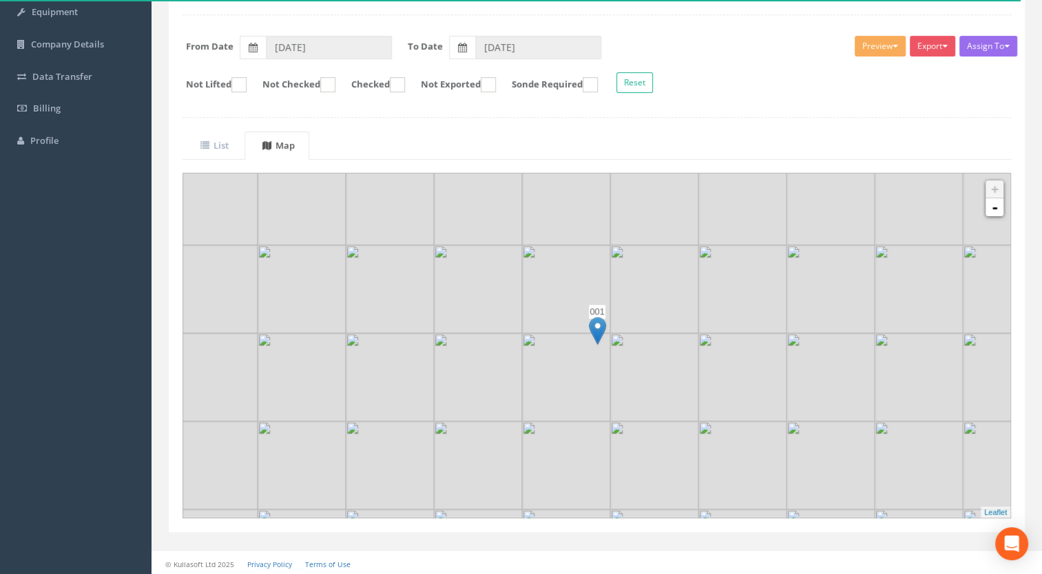
click at [587, 315] on img at bounding box center [566, 289] width 88 height 88
click at [1000, 211] on link "-" at bounding box center [994, 207] width 18 height 18
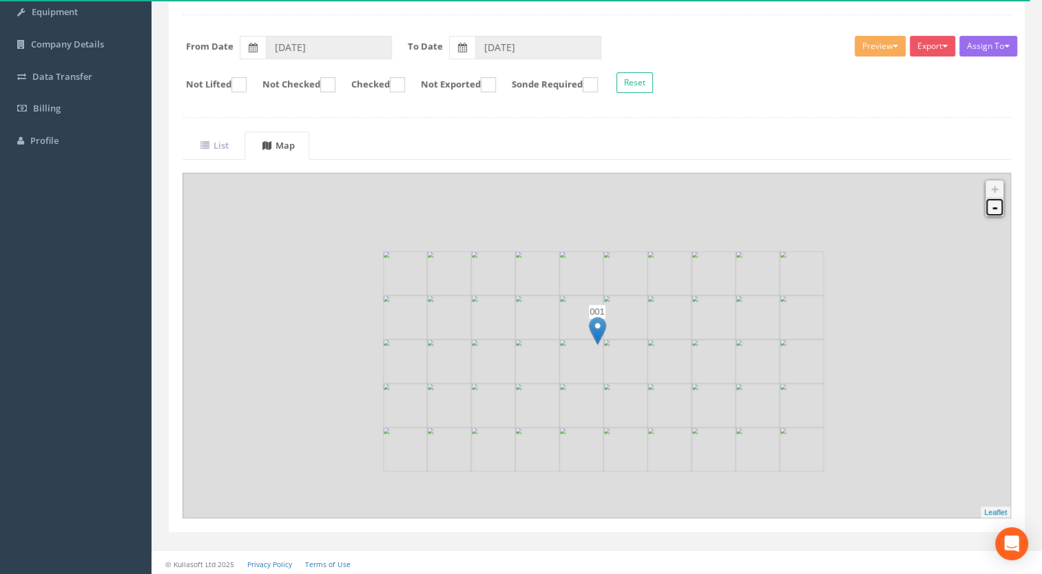
click at [1000, 211] on link "-" at bounding box center [994, 207] width 18 height 18
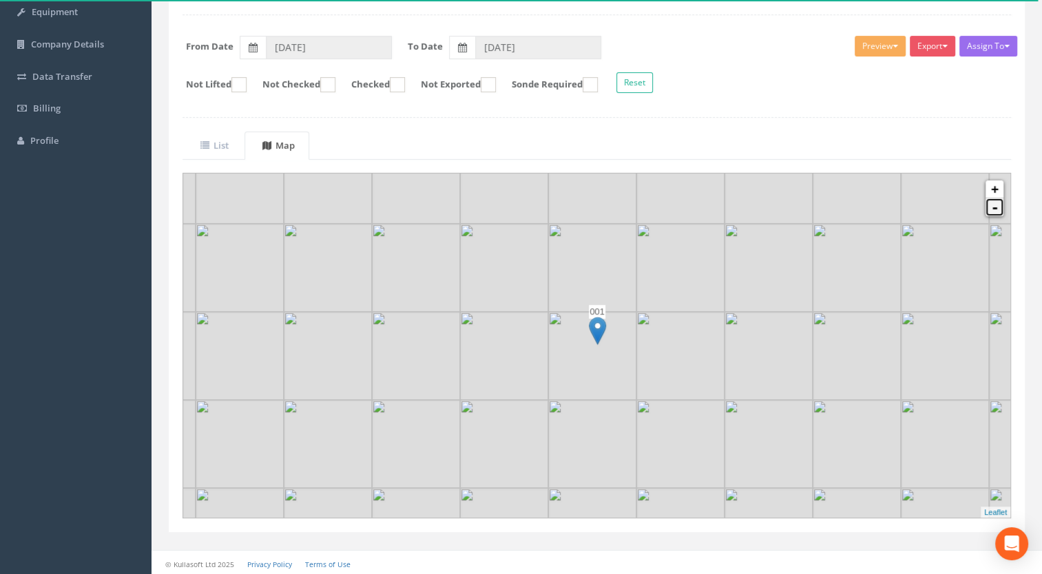
click at [1000, 211] on link "-" at bounding box center [994, 207] width 18 height 18
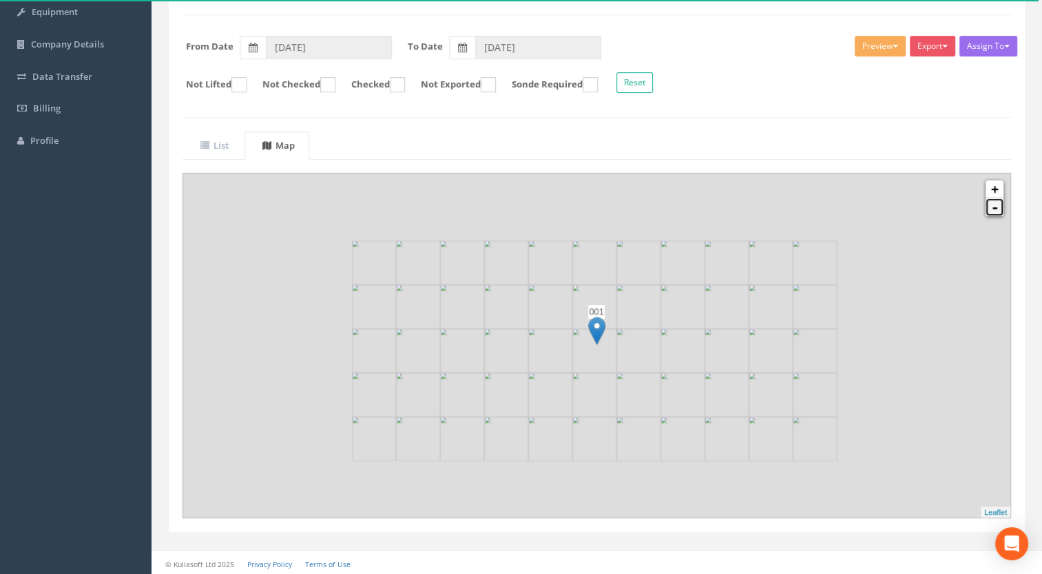
click at [1000, 211] on link "-" at bounding box center [994, 207] width 18 height 18
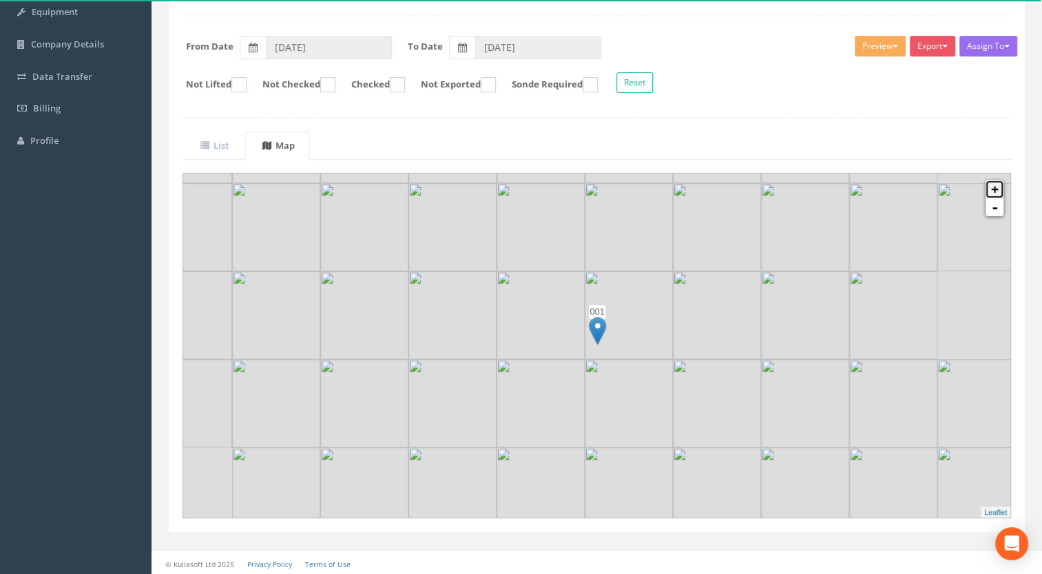
click at [998, 191] on link "+" at bounding box center [994, 189] width 18 height 18
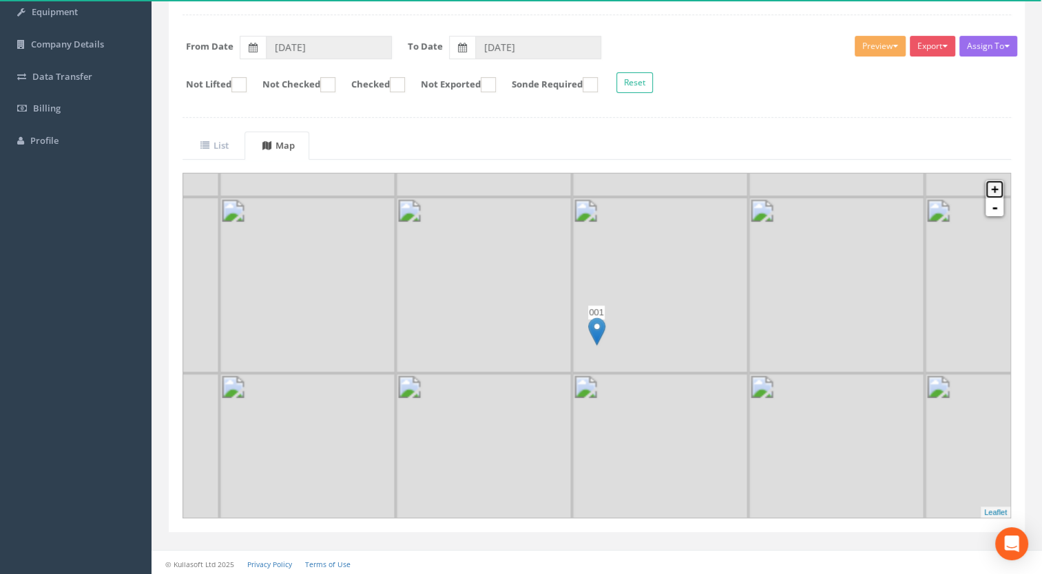
click at [998, 190] on link "+" at bounding box center [994, 189] width 18 height 18
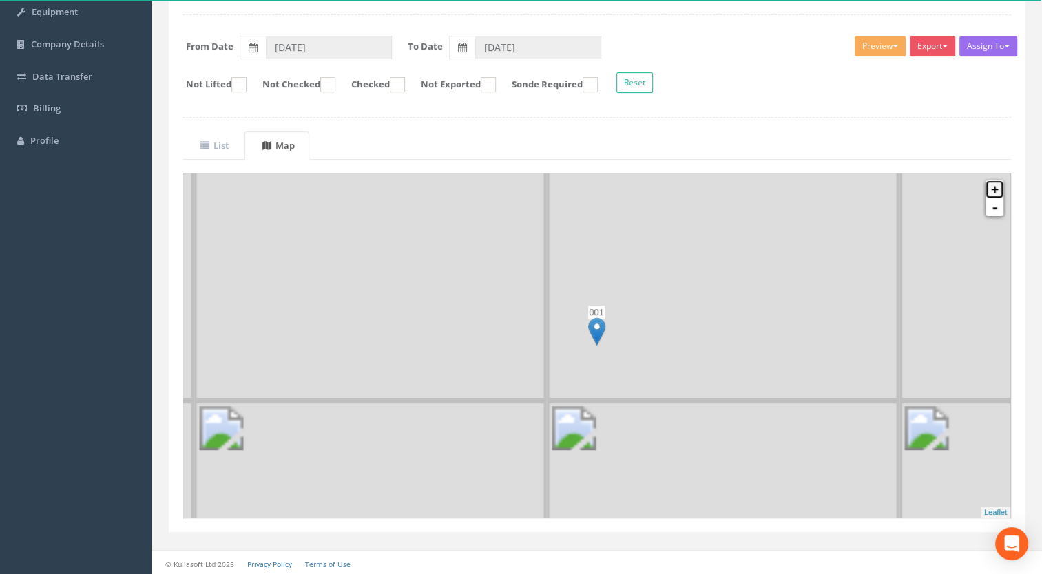
click at [998, 190] on link "+" at bounding box center [994, 189] width 18 height 18
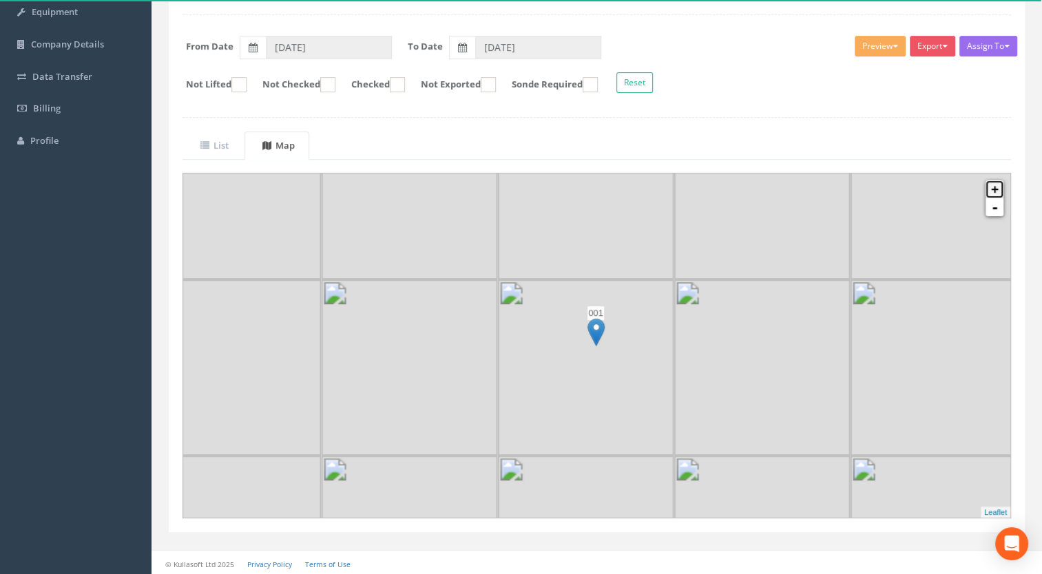
click at [998, 190] on link "+" at bounding box center [994, 189] width 18 height 18
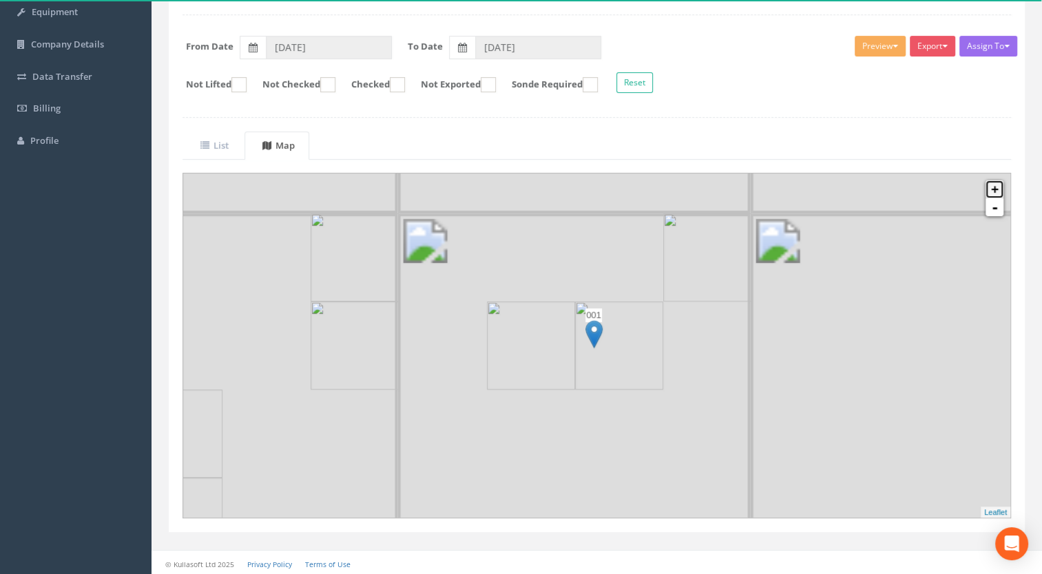
click at [998, 190] on link "+" at bounding box center [994, 189] width 18 height 18
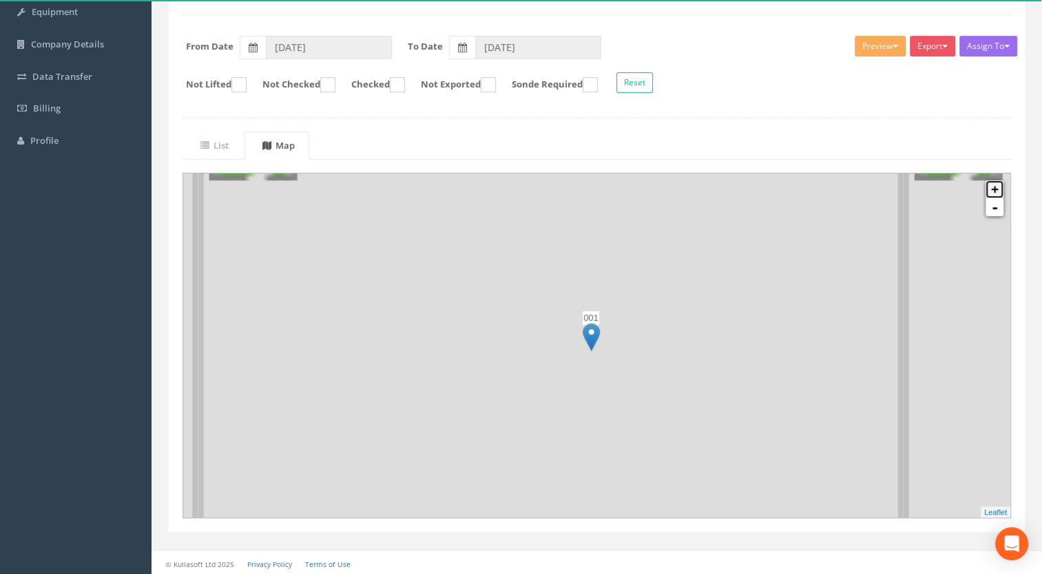
click at [998, 190] on link "+" at bounding box center [994, 189] width 18 height 18
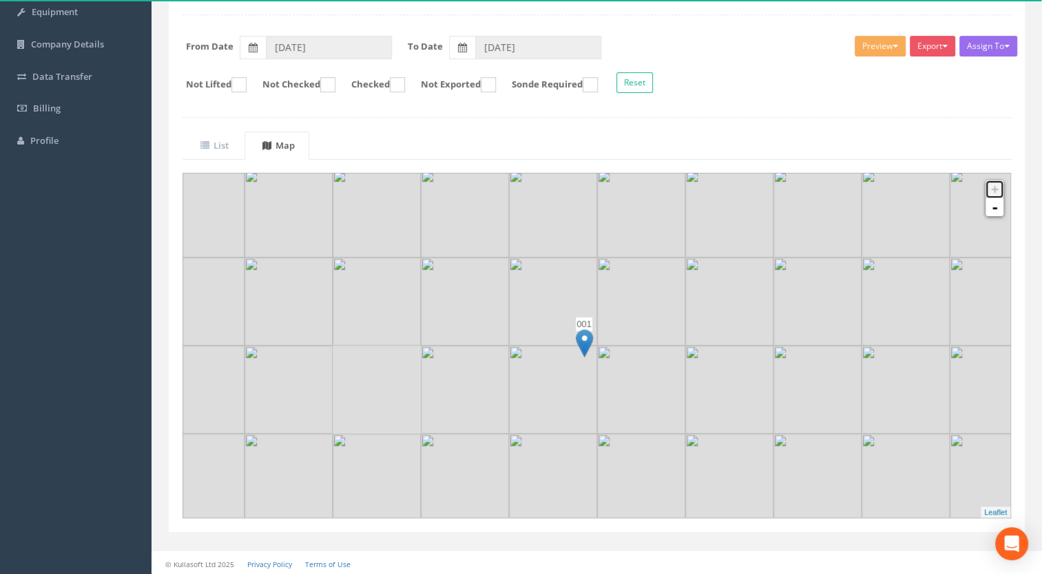
click at [998, 190] on link "+" at bounding box center [994, 189] width 18 height 18
click at [583, 337] on img at bounding box center [584, 343] width 17 height 28
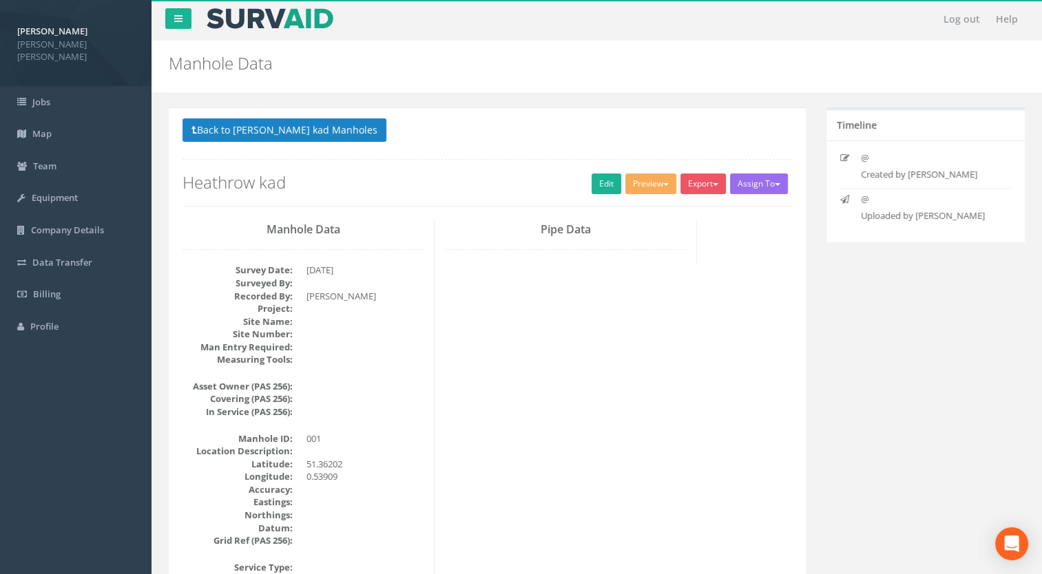
scroll to position [0, 0]
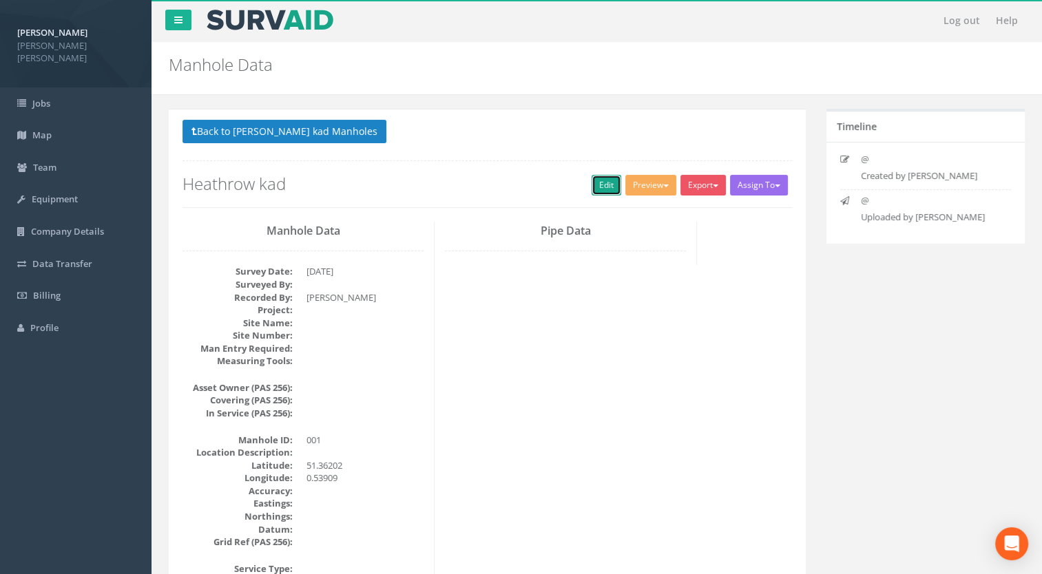
click at [604, 192] on link "Edit" at bounding box center [606, 185] width 30 height 21
click at [597, 218] on div "Back to Heathrow kad Manholes Back to Map Assign To No Companies Added Export H…" at bounding box center [487, 170] width 630 height 101
click at [39, 97] on span "Jobs" at bounding box center [41, 103] width 18 height 12
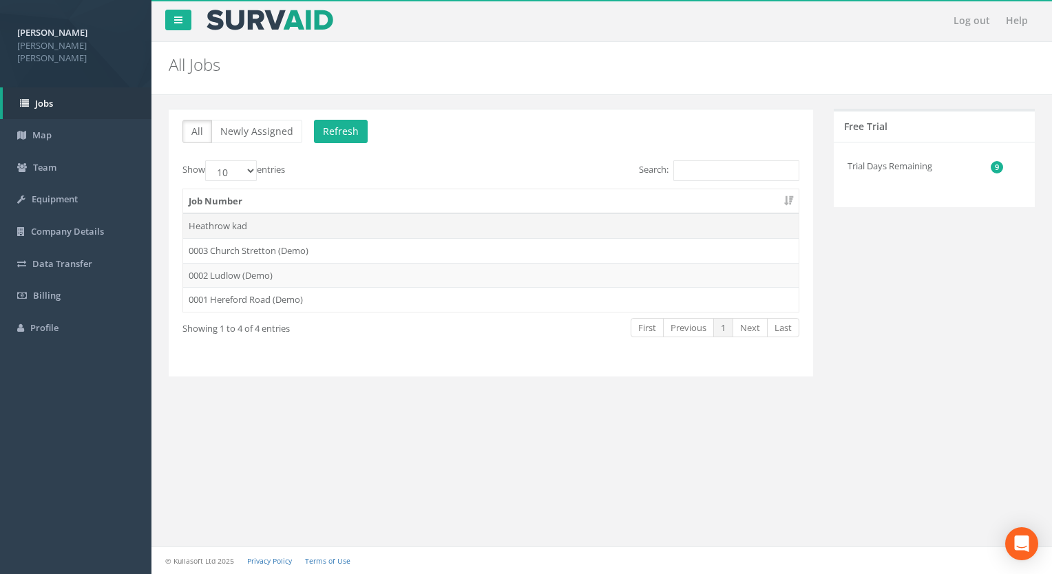
click at [240, 223] on td "Heathrow kad" at bounding box center [490, 225] width 615 height 25
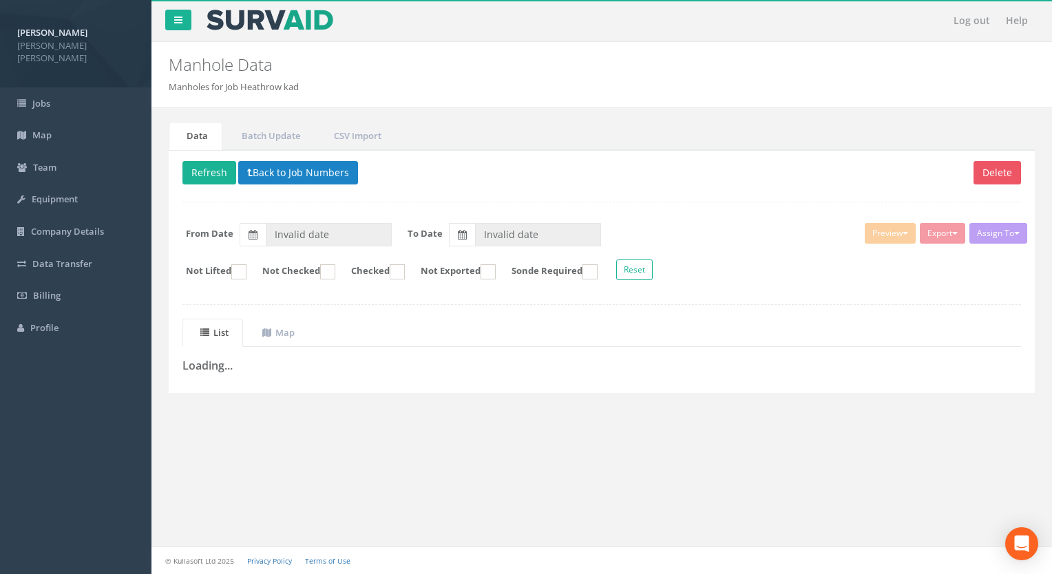
type input "[DATE]"
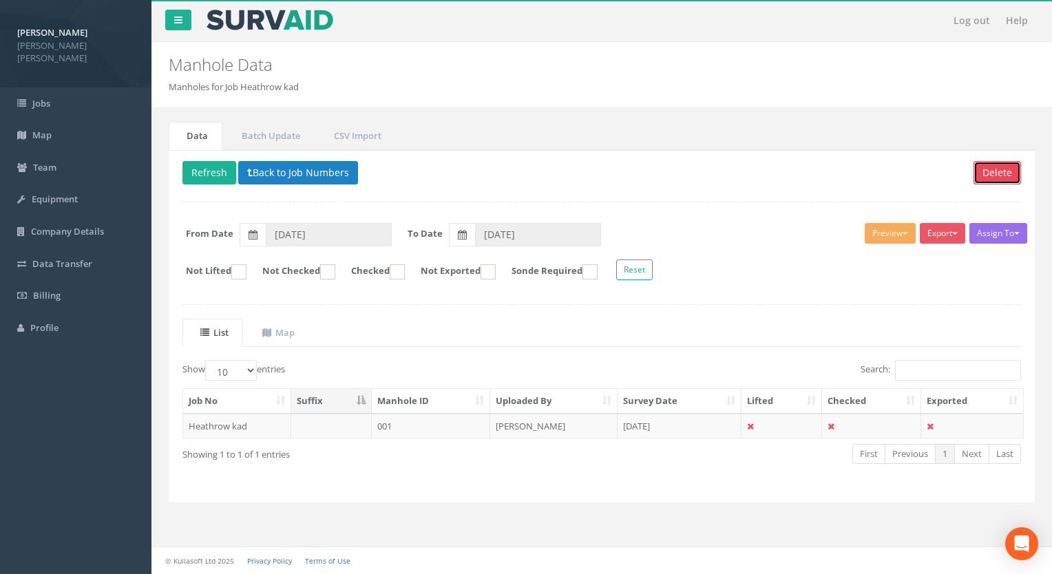
click at [1013, 178] on button "Delete" at bounding box center [997, 172] width 48 height 23
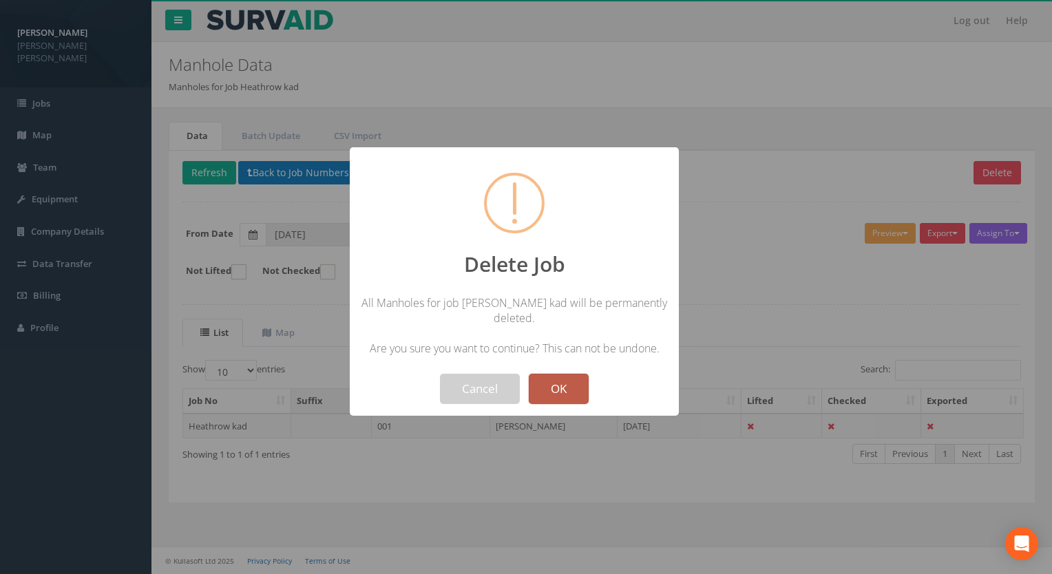
click at [572, 388] on button "OK" at bounding box center [559, 389] width 60 height 30
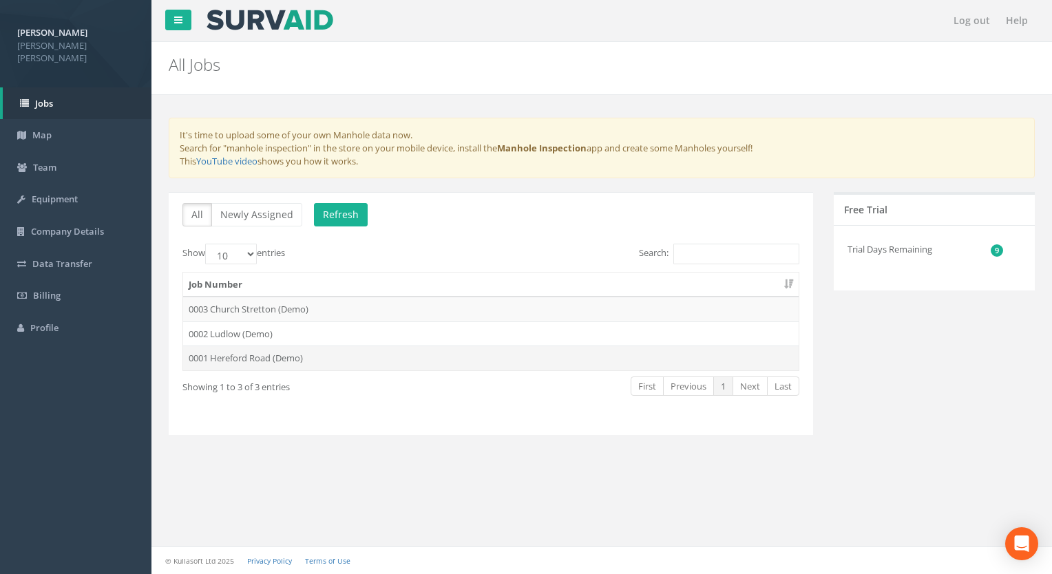
click at [257, 356] on td "0001 Hereford Road (Demo)" at bounding box center [490, 358] width 615 height 25
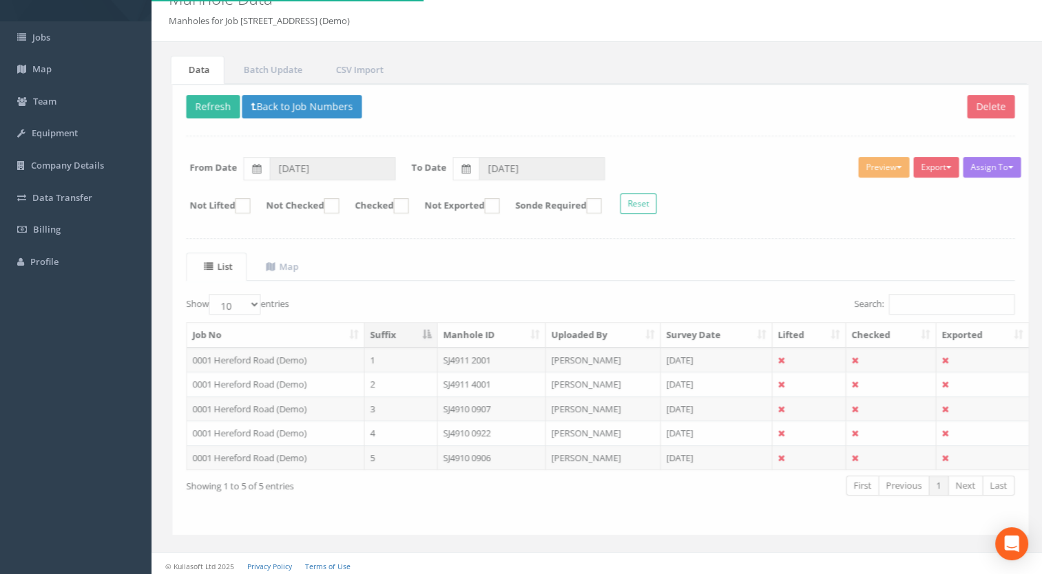
scroll to position [68, 0]
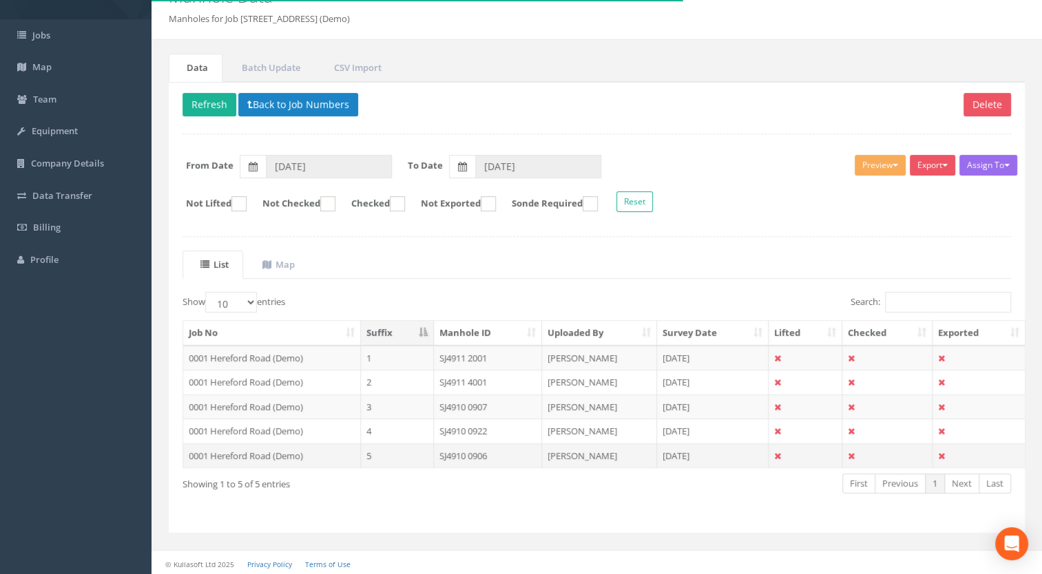
click at [291, 452] on td "0001 Hereford Road (Demo)" at bounding box center [272, 455] width 178 height 25
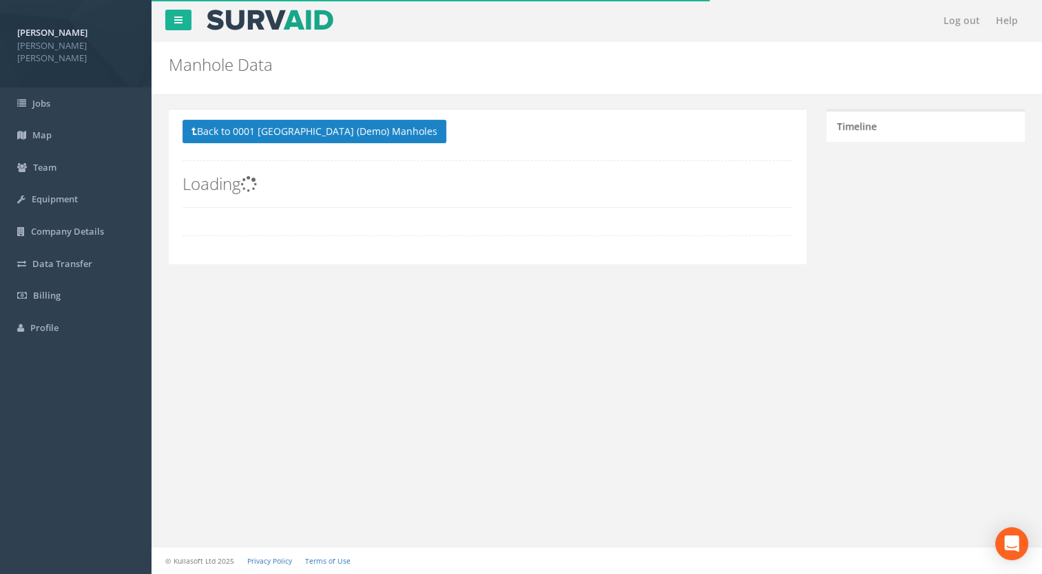
scroll to position [0, 0]
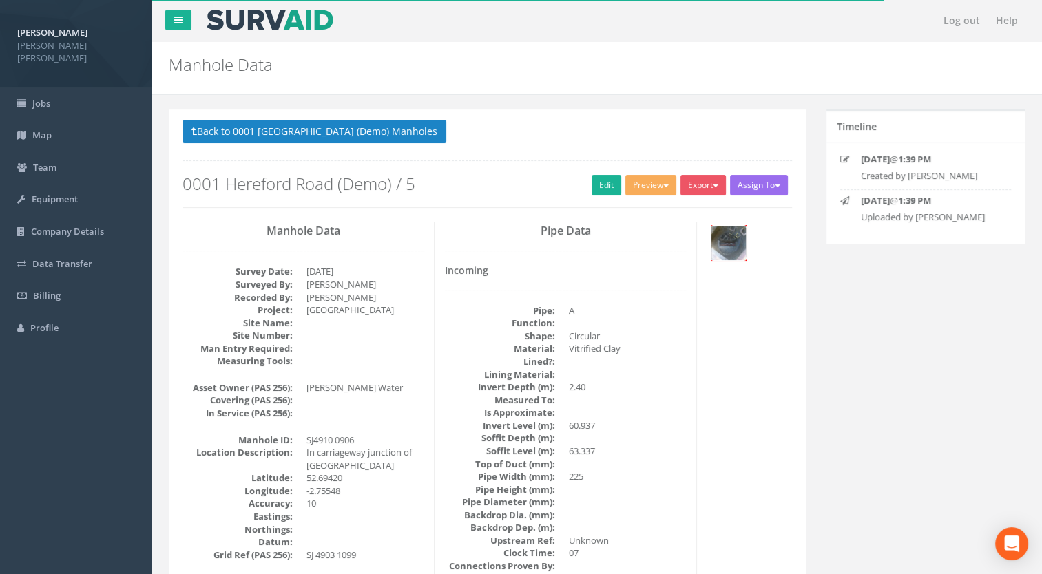
click at [717, 246] on img at bounding box center [728, 243] width 34 height 34
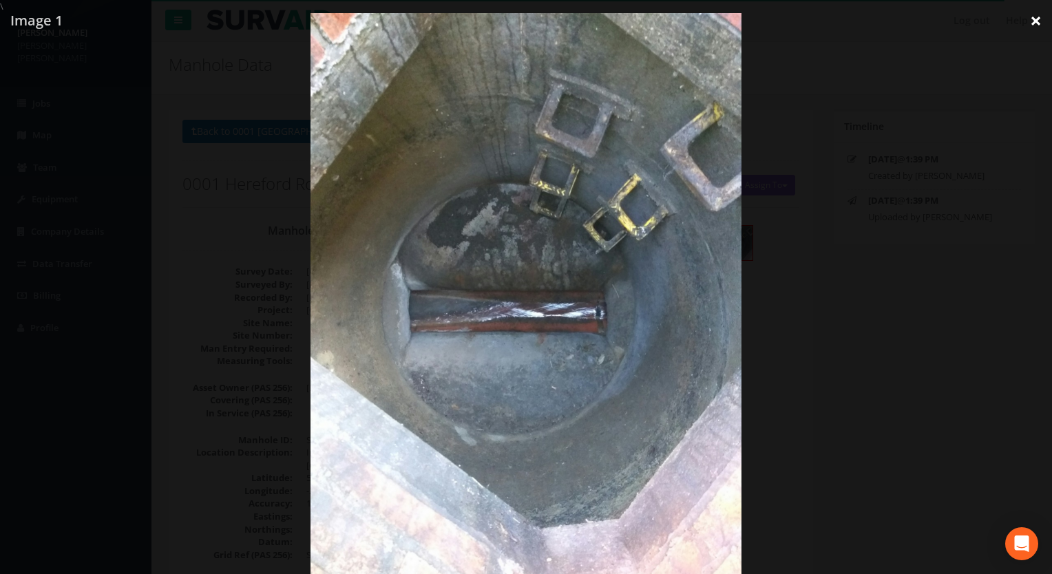
click at [1035, 21] on link "×" at bounding box center [1036, 20] width 32 height 41
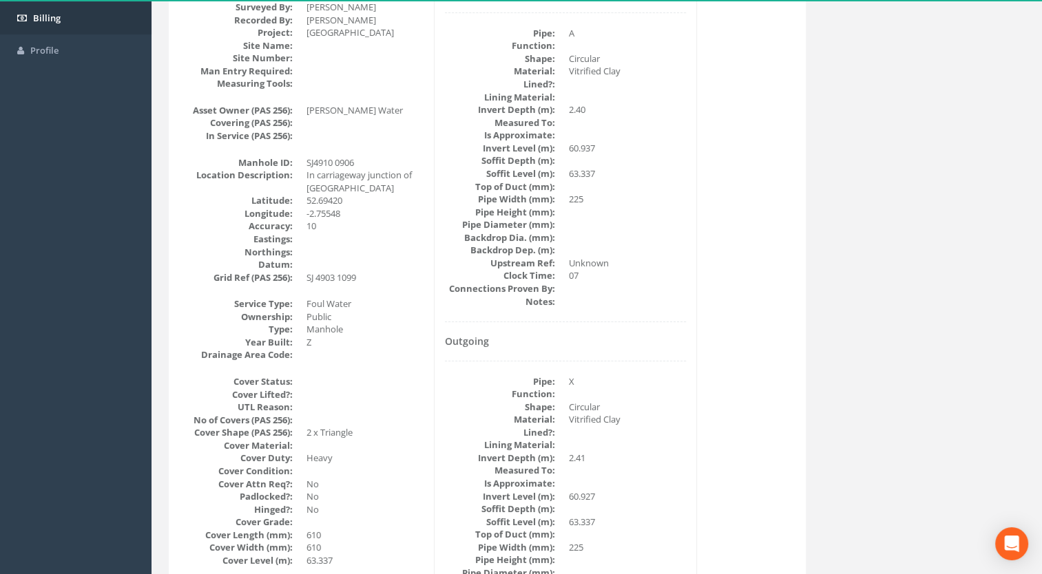
scroll to position [275, 0]
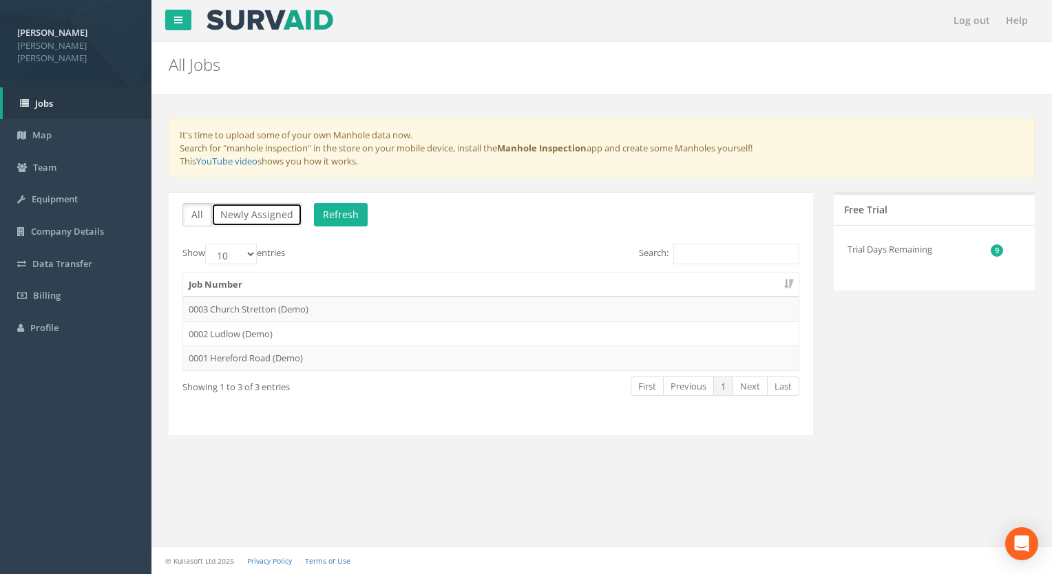
click at [277, 222] on button "Newly Assigned" at bounding box center [256, 214] width 91 height 23
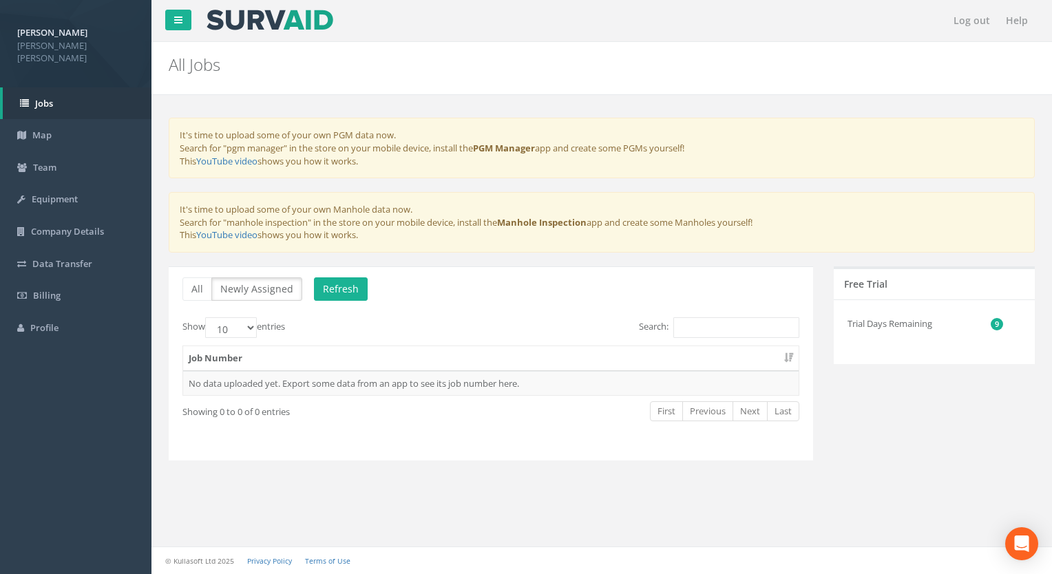
click at [507, 484] on div "It's time to upload some of your own PGM data now. Search for "pgm manager" in …" at bounding box center [602, 300] width 880 height 410
click at [48, 119] on link "Map" at bounding box center [75, 135] width 151 height 32
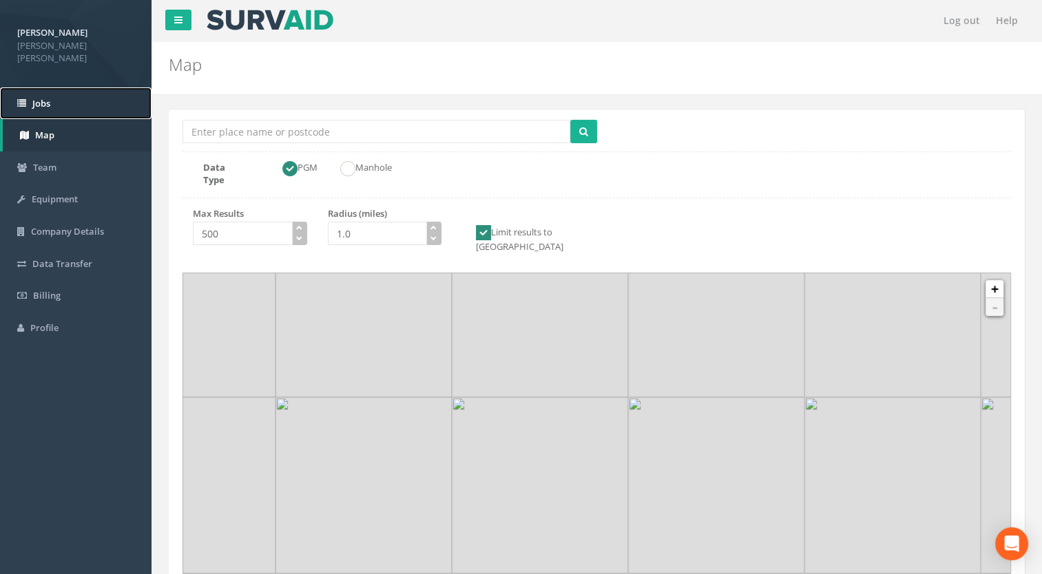
click at [50, 103] on link "Jobs" at bounding box center [75, 103] width 151 height 32
